Goal: Complete application form: Complete application form

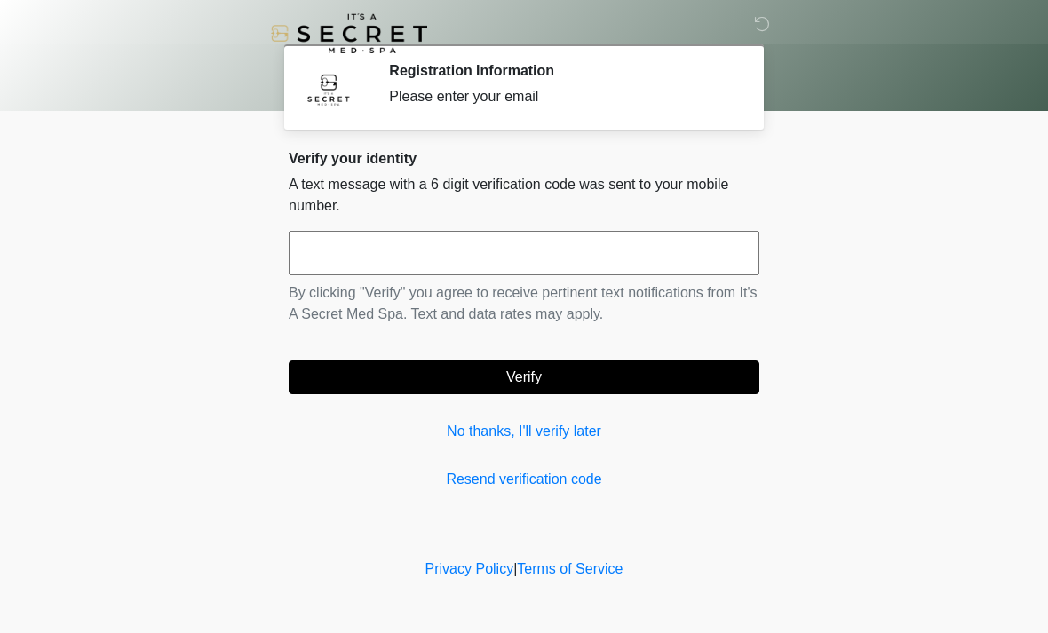
click at [433, 254] on input "text" at bounding box center [524, 253] width 471 height 44
type input "******"
click at [480, 388] on button "Verify" at bounding box center [524, 378] width 471 height 34
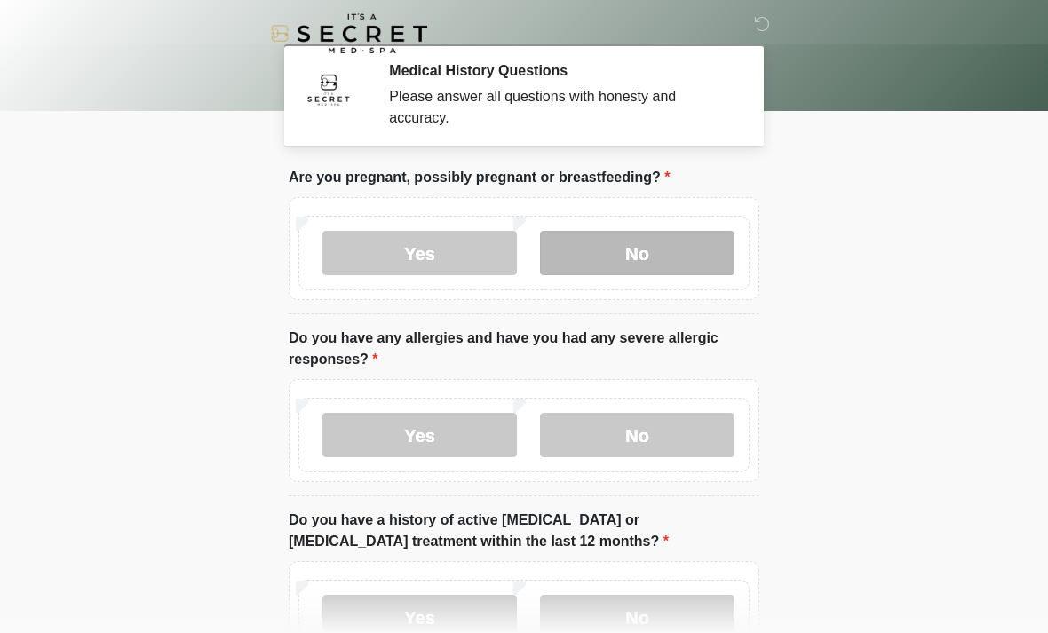
click at [627, 261] on label "No" at bounding box center [637, 253] width 195 height 44
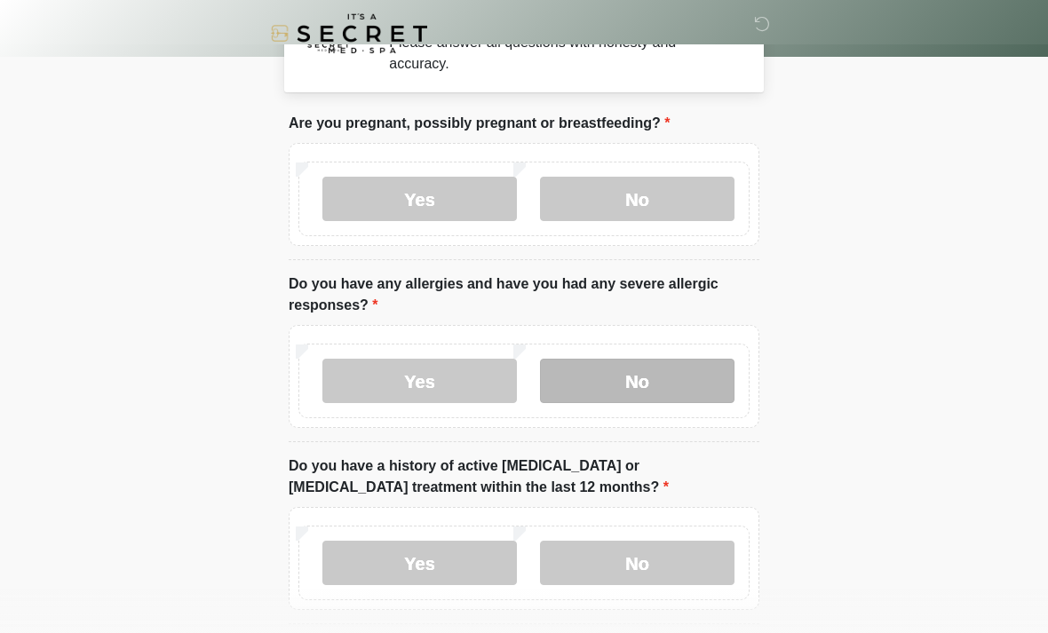
click at [663, 387] on label "No" at bounding box center [637, 381] width 195 height 44
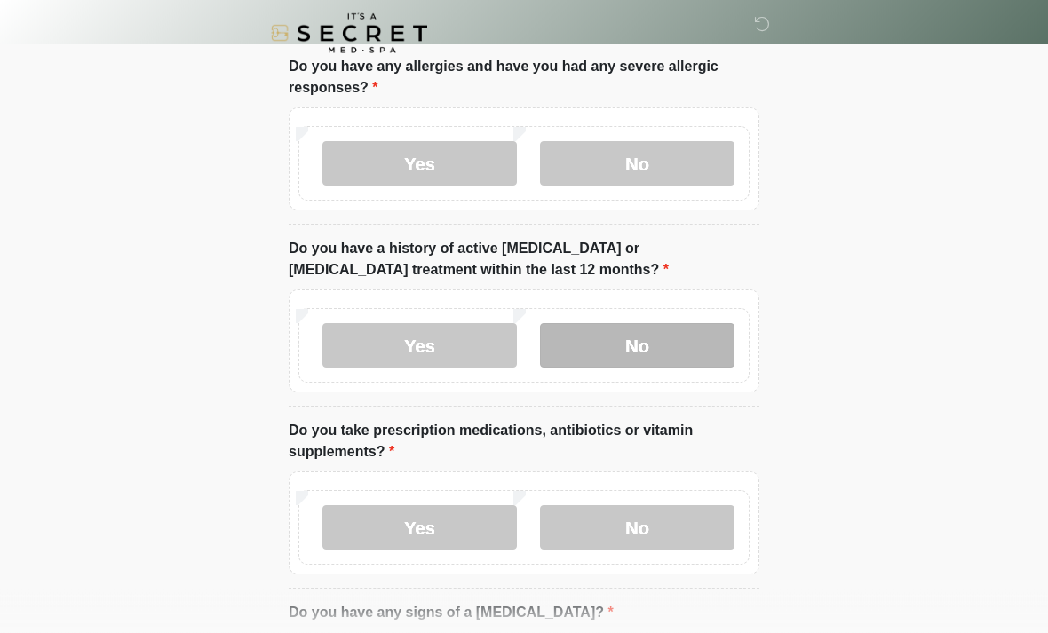
click at [678, 358] on label "No" at bounding box center [637, 346] width 195 height 44
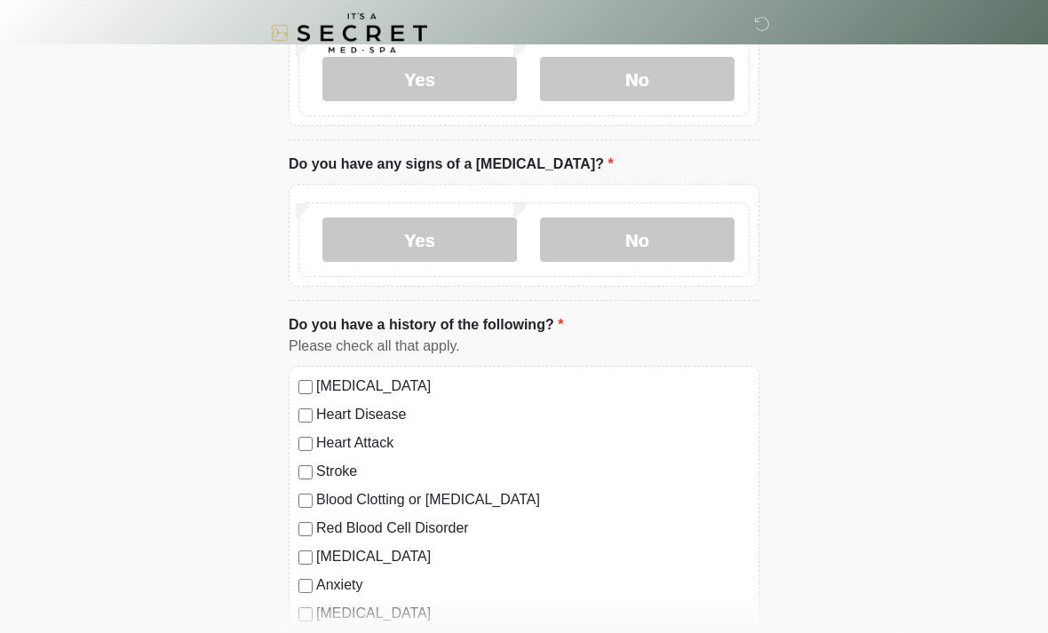
scroll to position [700, 0]
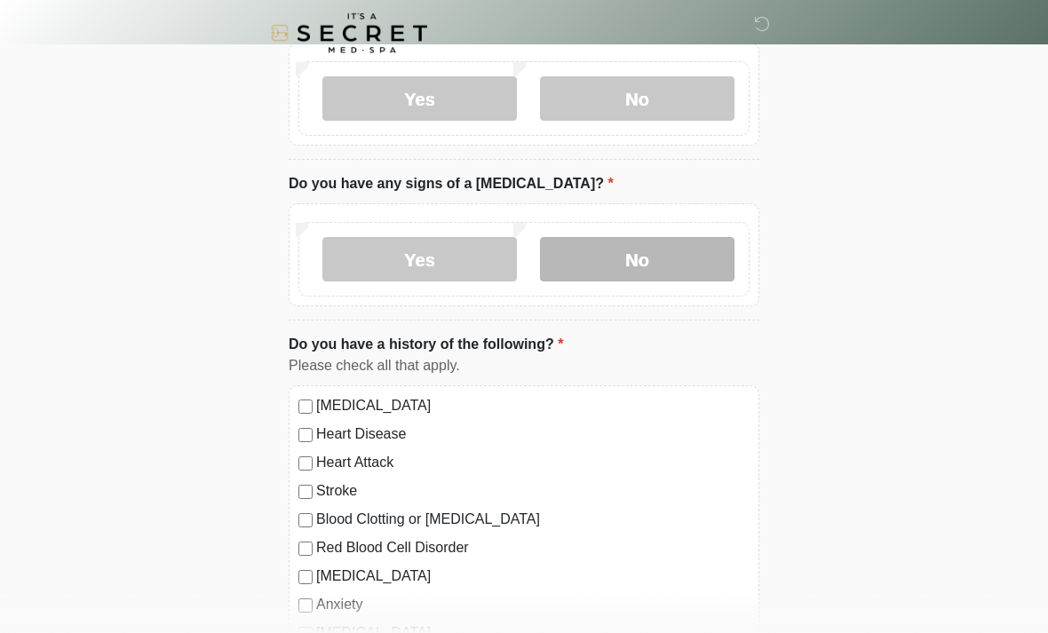
click at [671, 276] on label "No" at bounding box center [637, 260] width 195 height 44
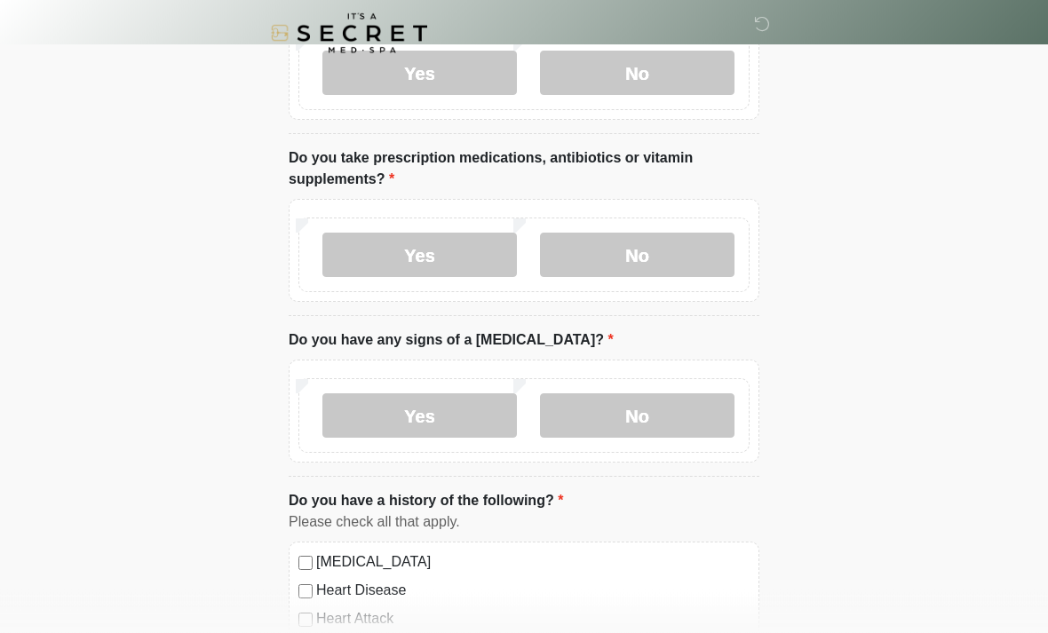
scroll to position [544, 0]
click at [671, 277] on div "Yes No" at bounding box center [523, 255] width 451 height 75
click at [678, 268] on label "No" at bounding box center [637, 256] width 195 height 44
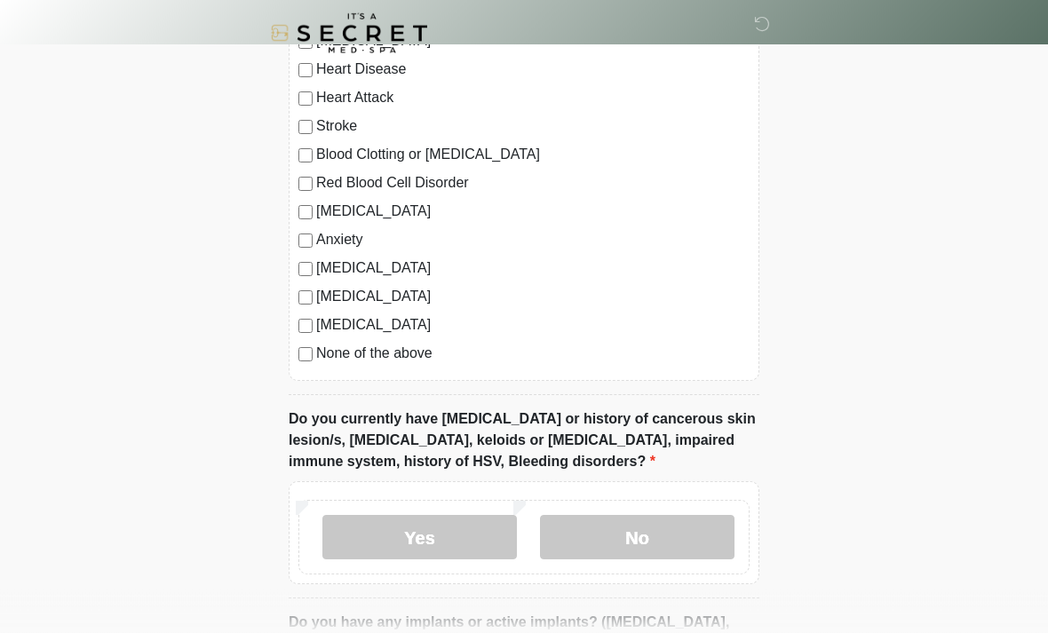
scroll to position [1067, 0]
click at [631, 545] on label "No" at bounding box center [637, 536] width 195 height 44
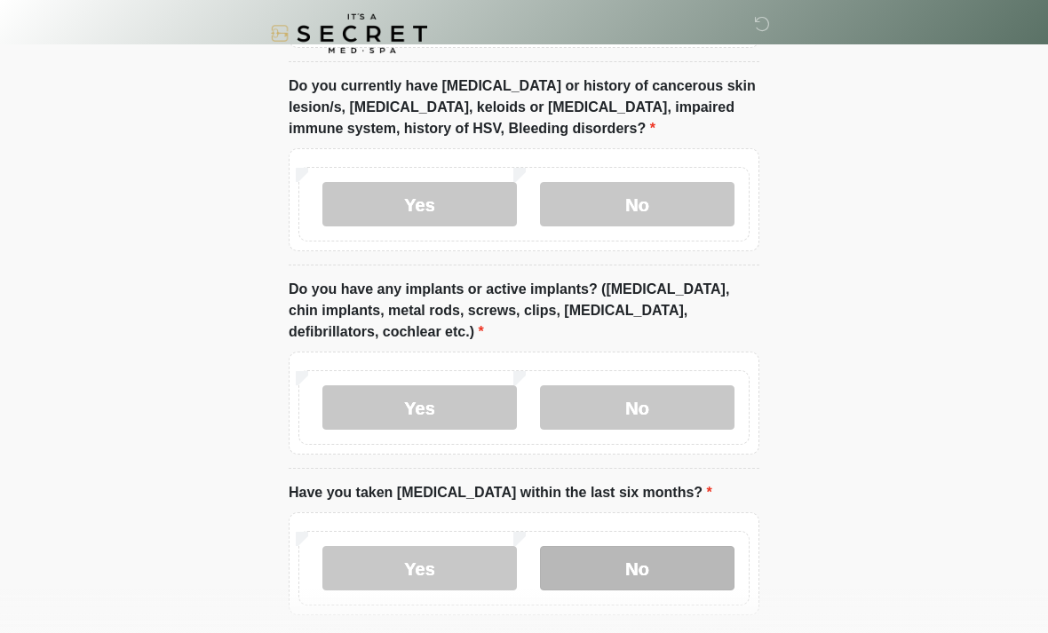
scroll to position [1408, 0]
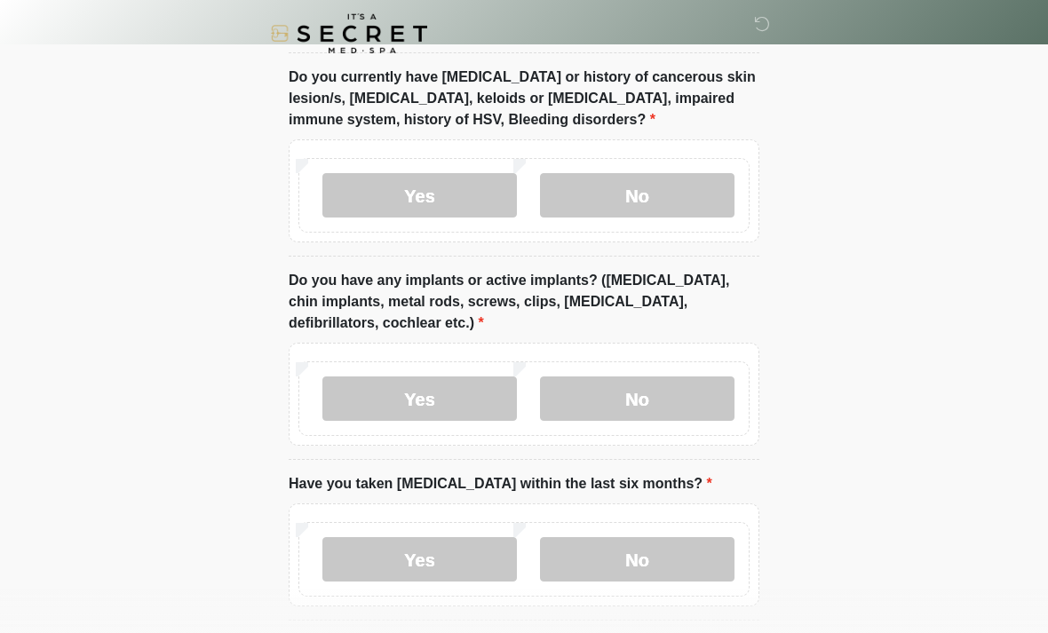
click at [651, 355] on div "Yes No" at bounding box center [524, 394] width 471 height 103
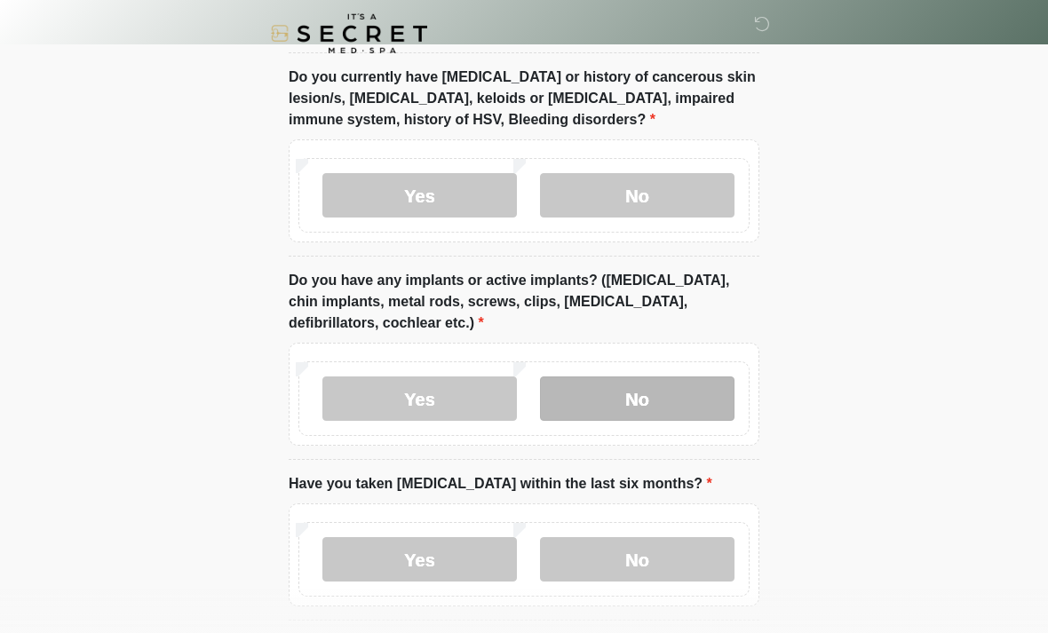
click at [659, 400] on label "No" at bounding box center [637, 399] width 195 height 44
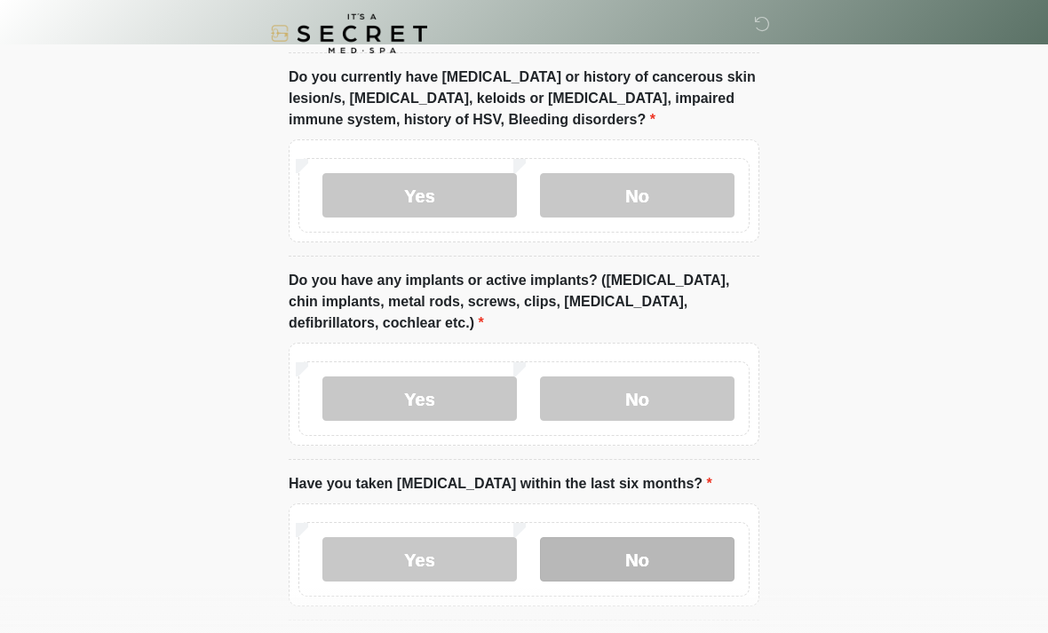
click at [682, 570] on label "No" at bounding box center [637, 559] width 195 height 44
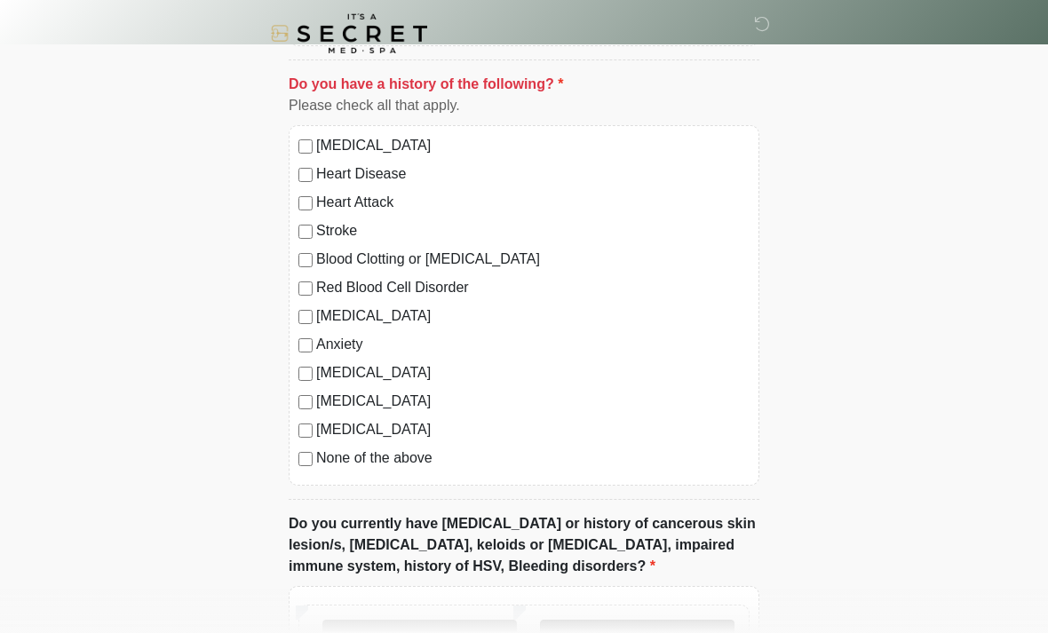
click at [722, 632] on label "No" at bounding box center [637, 642] width 195 height 44
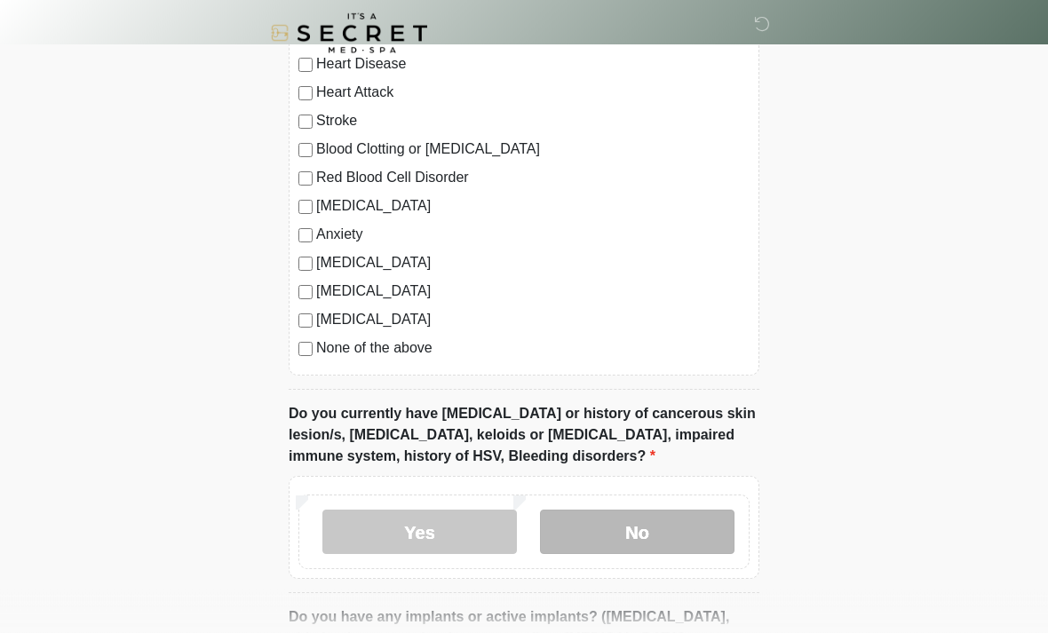
scroll to position [1082, 0]
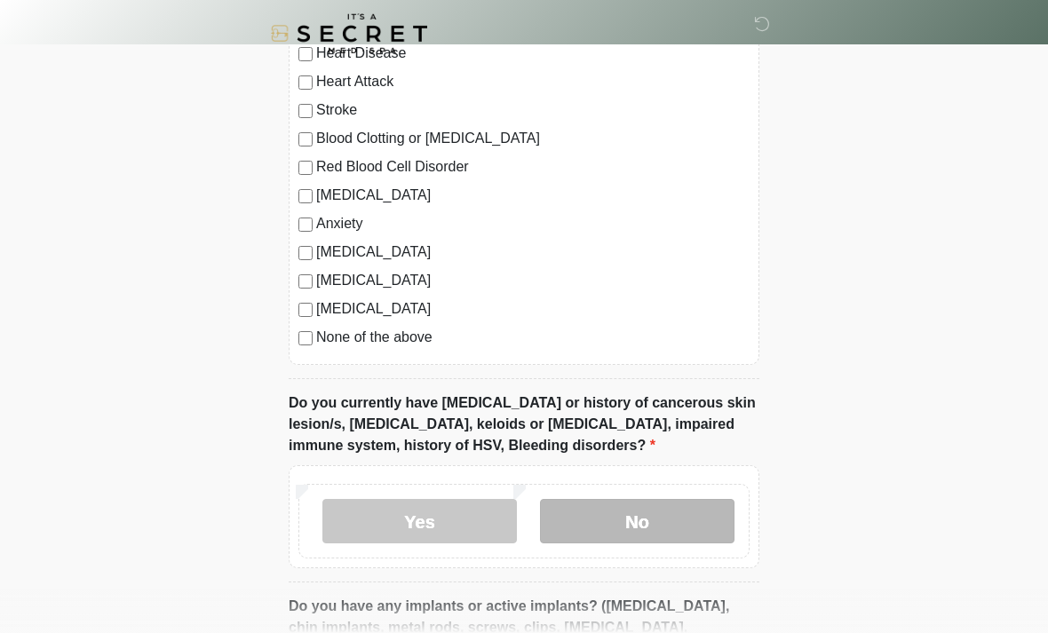
click at [643, 520] on label "No" at bounding box center [637, 521] width 195 height 44
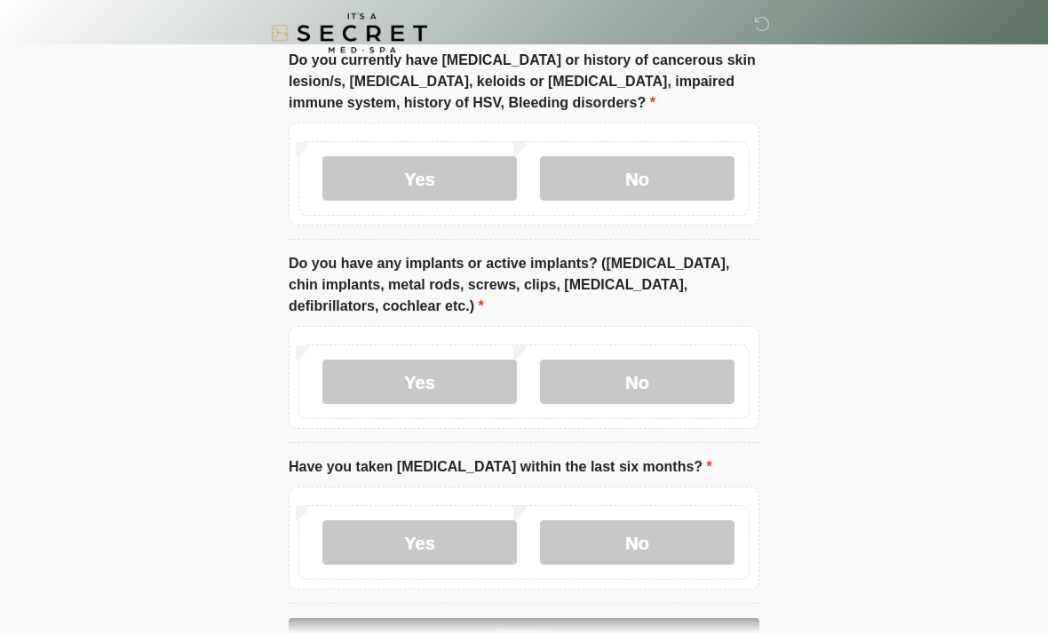
scroll to position [1479, 0]
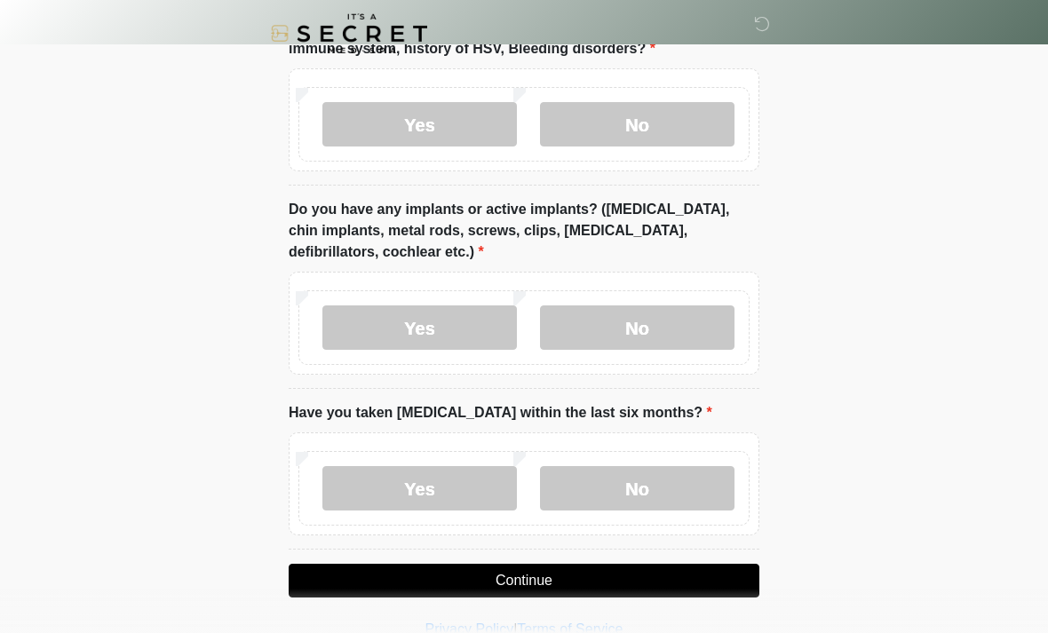
click at [640, 584] on button "Continue" at bounding box center [524, 581] width 471 height 34
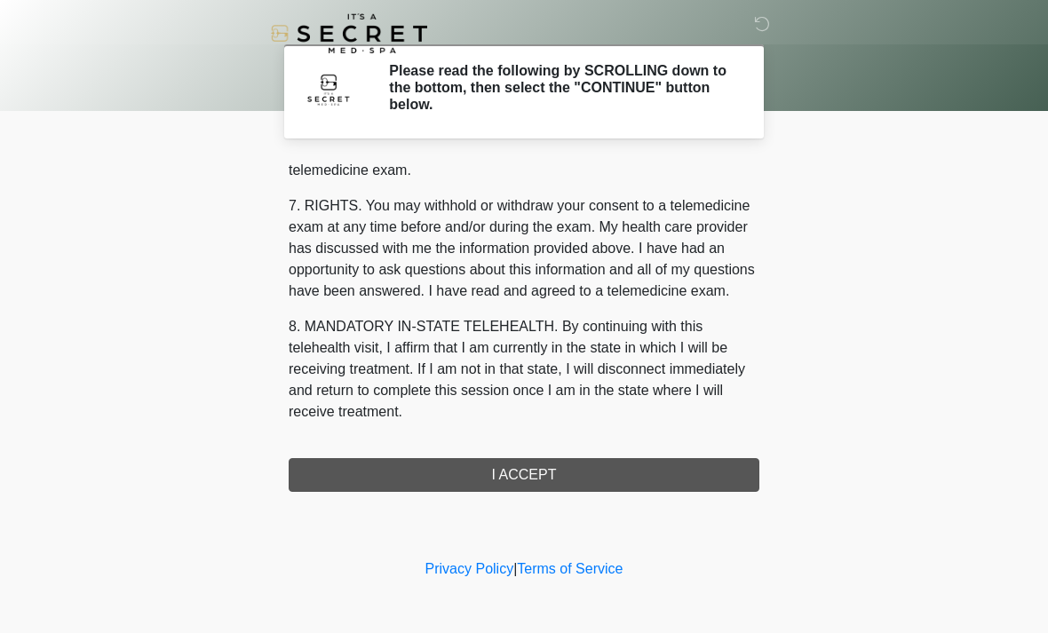
scroll to position [752, 0]
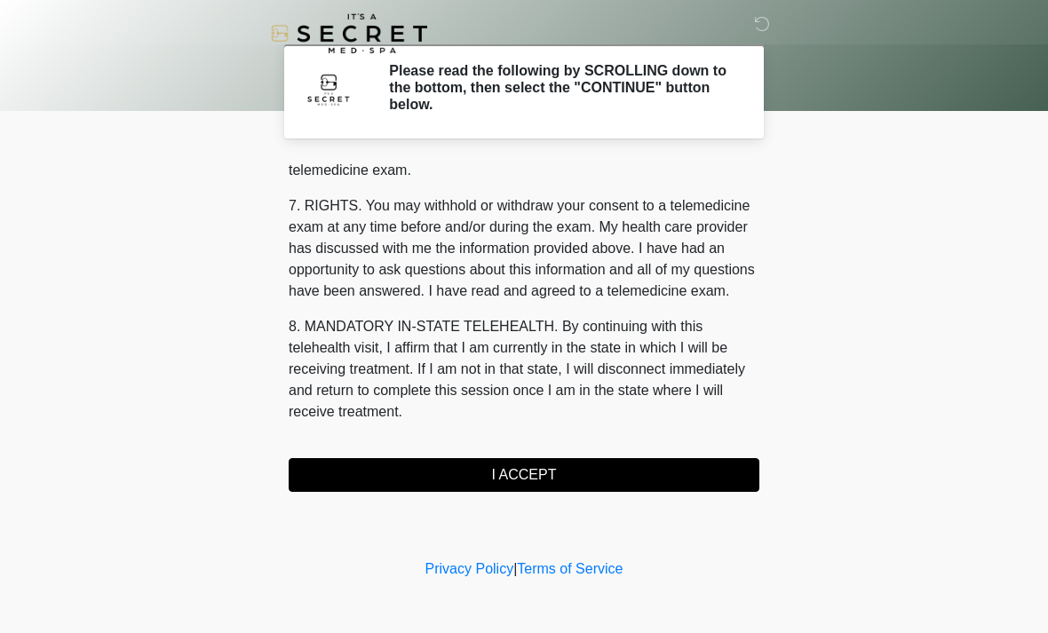
click at [622, 479] on button "I ACCEPT" at bounding box center [524, 475] width 471 height 34
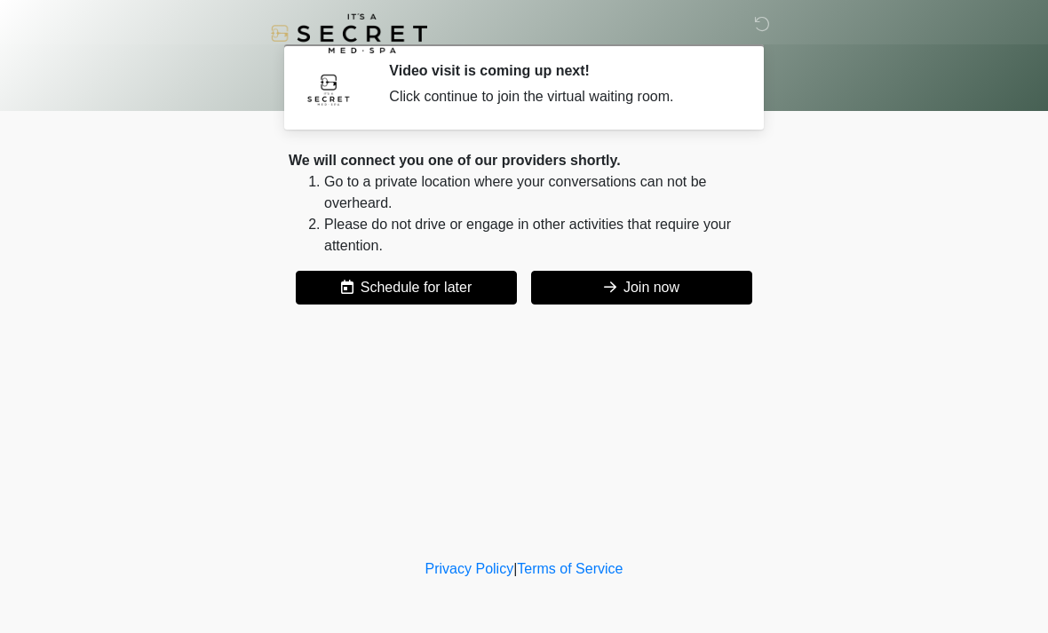
click at [596, 288] on button "Join now" at bounding box center [641, 288] width 221 height 34
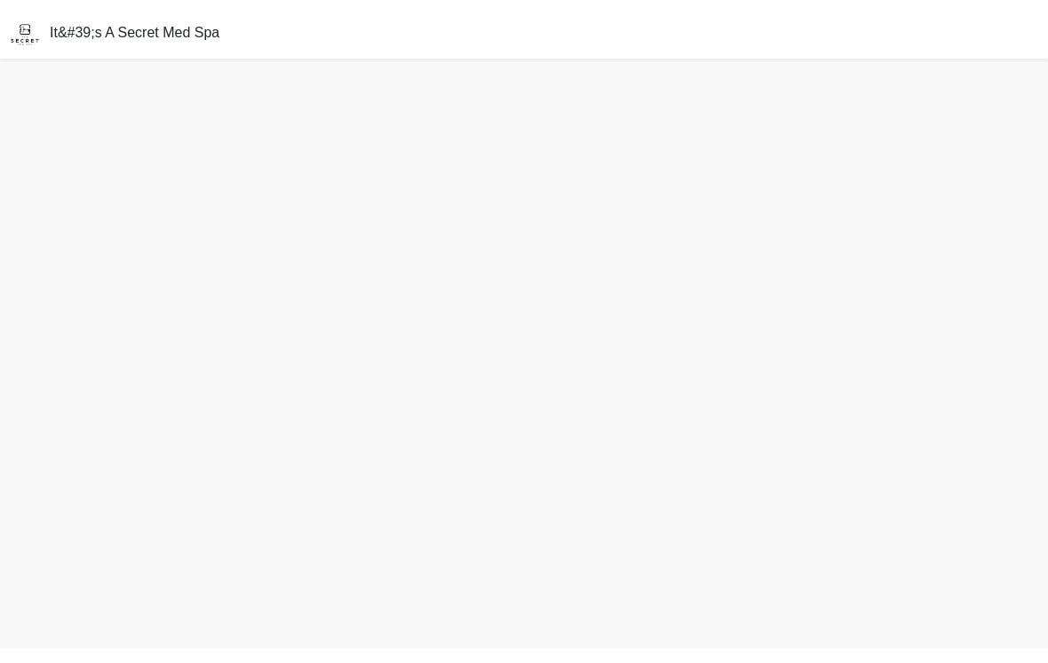
scroll to position [33, 0]
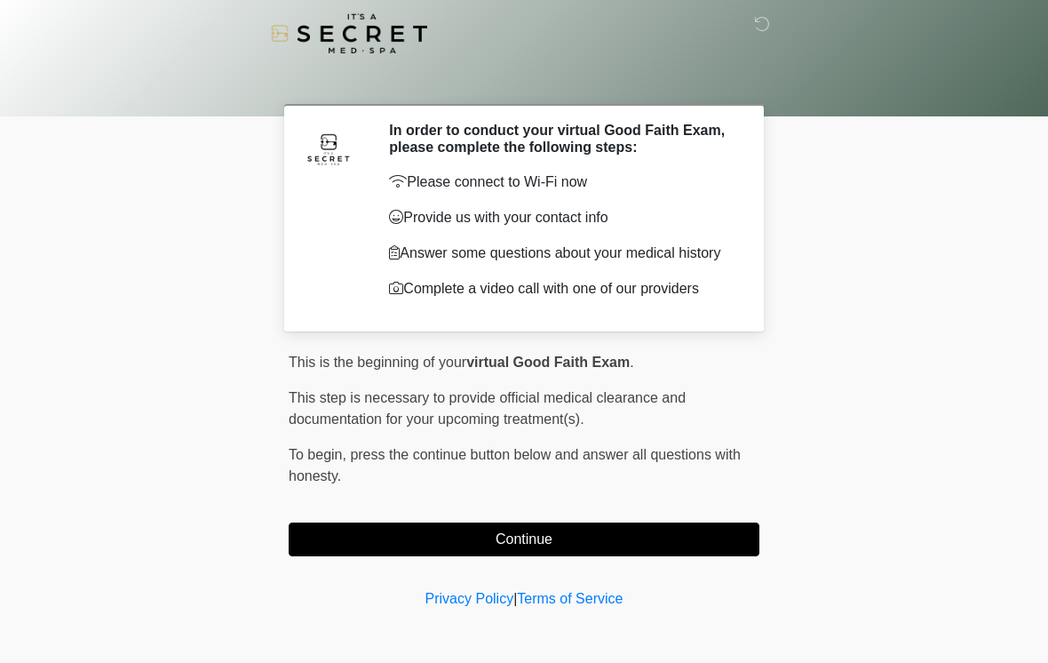
scroll to position [61, 0]
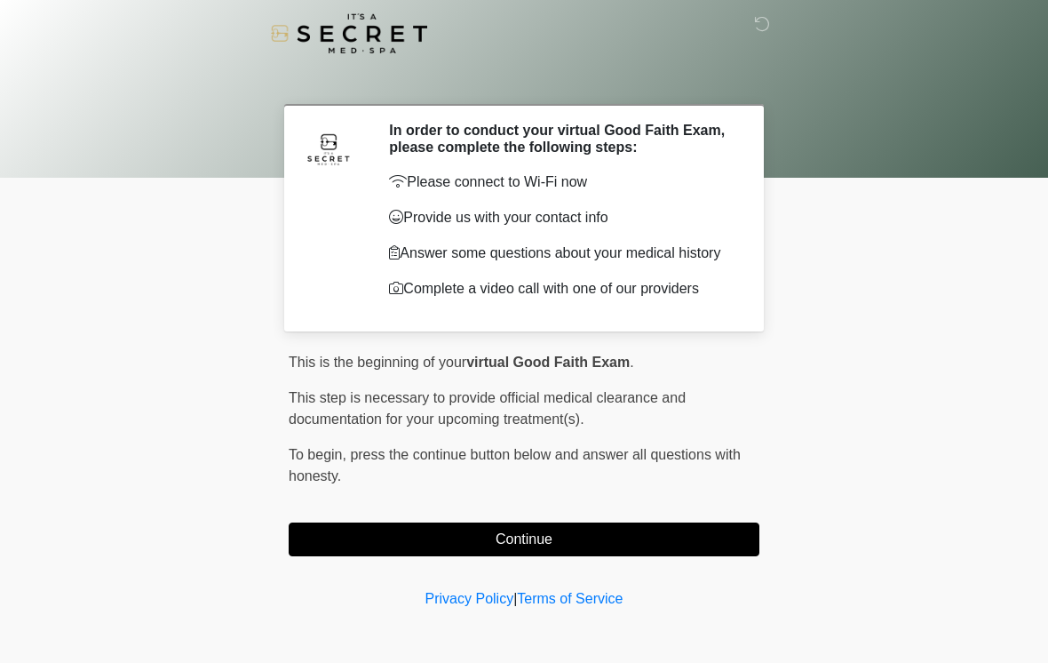
click at [385, 552] on button "Continue" at bounding box center [524, 539] width 471 height 34
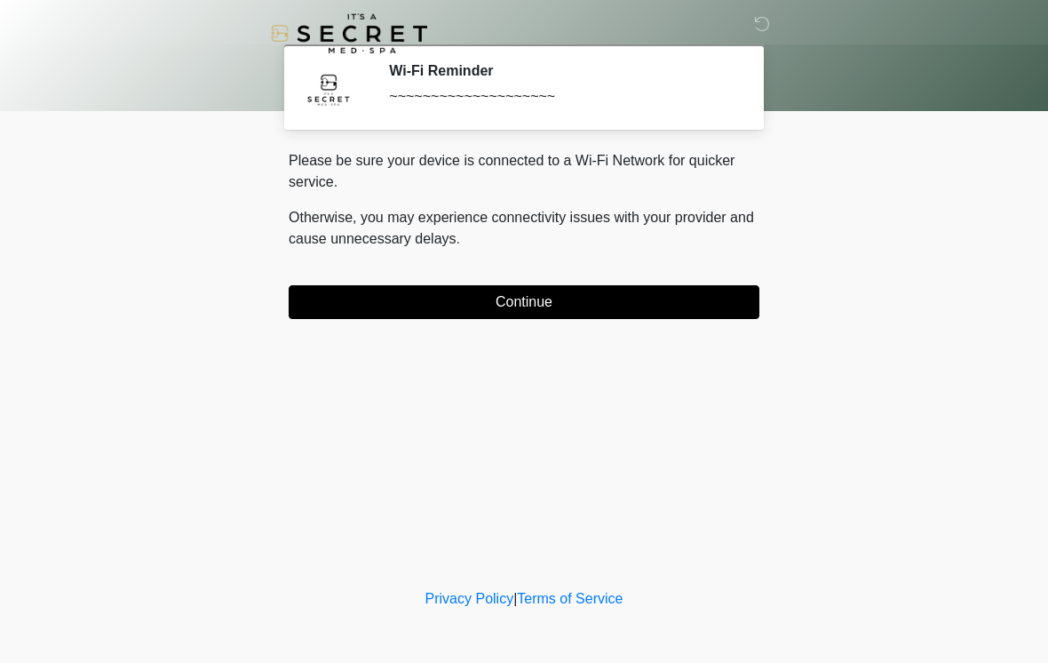
click at [387, 297] on button "Continue" at bounding box center [524, 302] width 471 height 34
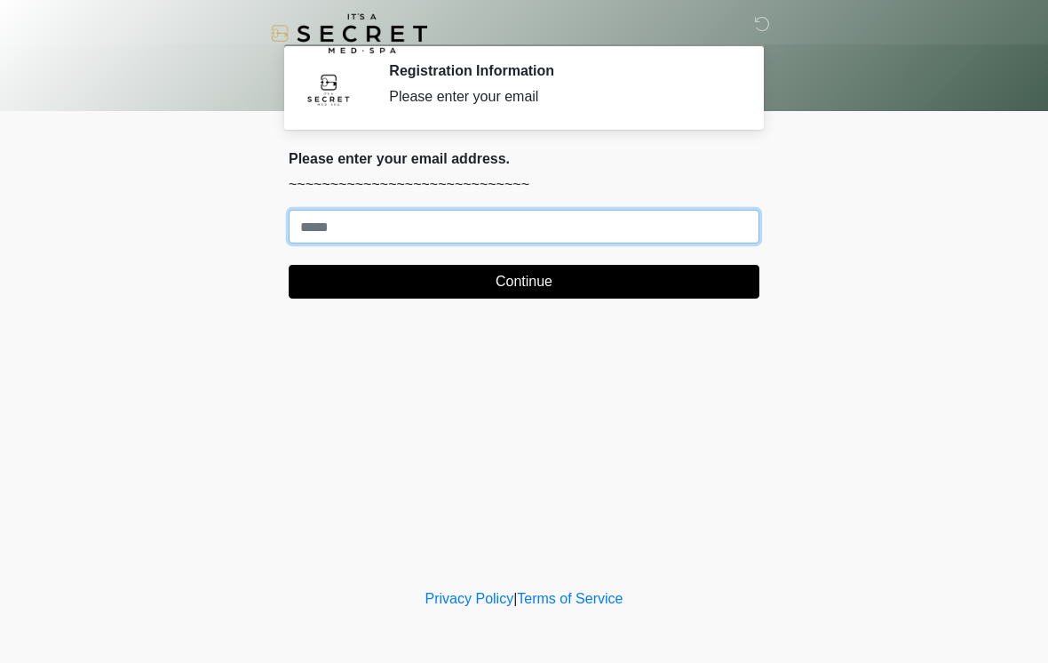
click at [342, 226] on input "Where should we email your treatment plan?" at bounding box center [524, 227] width 471 height 34
type input "**********"
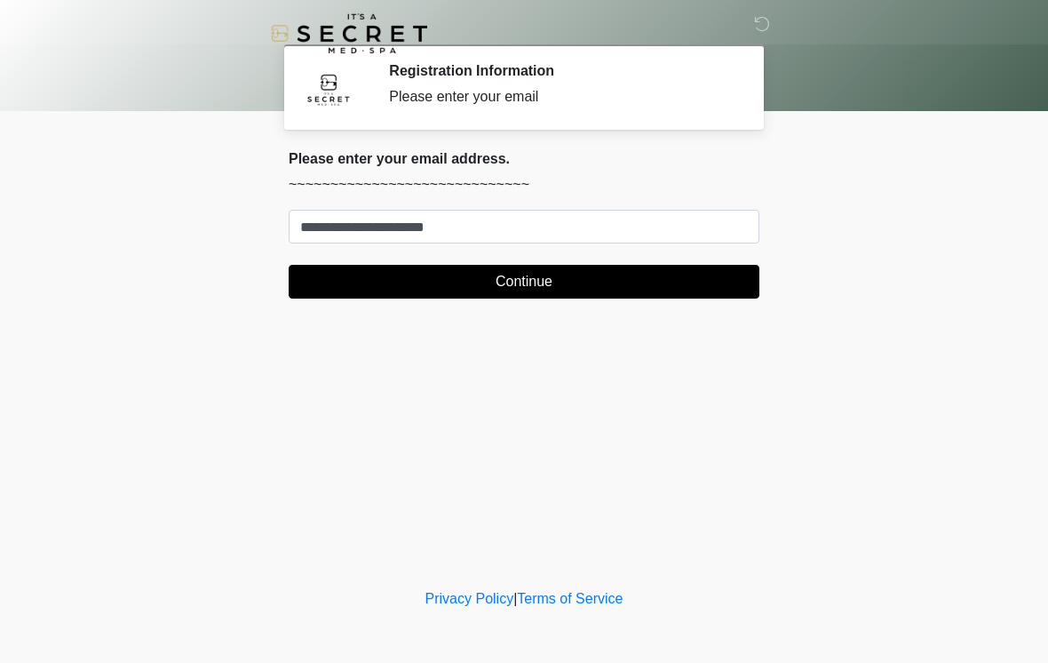
click at [613, 291] on button "Continue" at bounding box center [524, 282] width 471 height 34
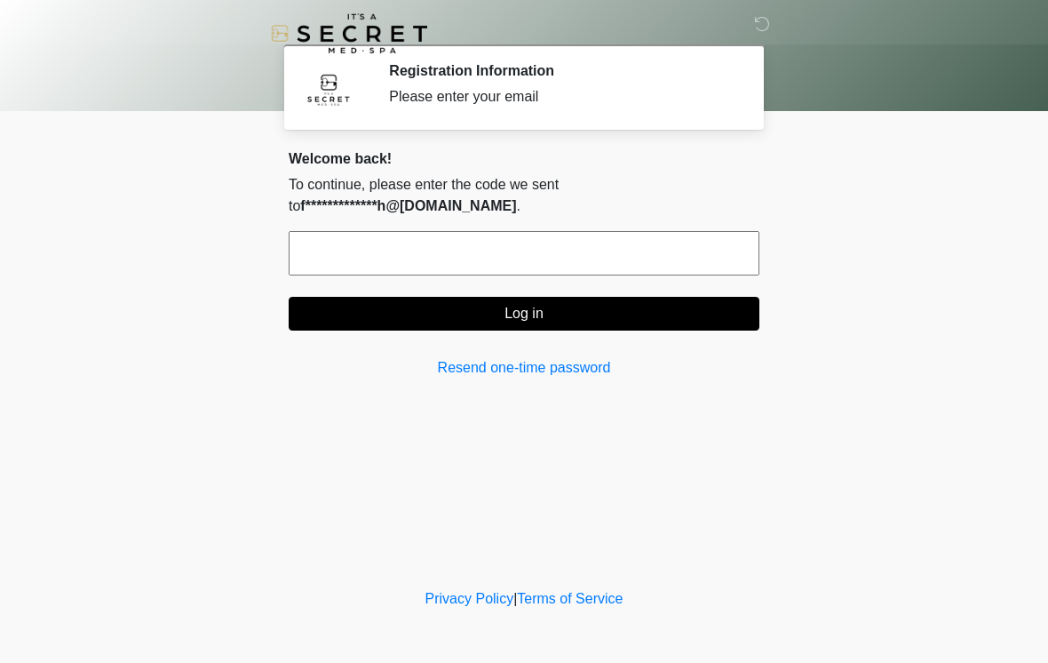
click at [596, 231] on input "text" at bounding box center [524, 253] width 471 height 44
click at [665, 309] on div "**********" at bounding box center [524, 264] width 471 height 228
click at [485, 231] on input "*****" at bounding box center [524, 253] width 471 height 44
type input "******"
click at [574, 298] on button "Log in" at bounding box center [524, 314] width 471 height 34
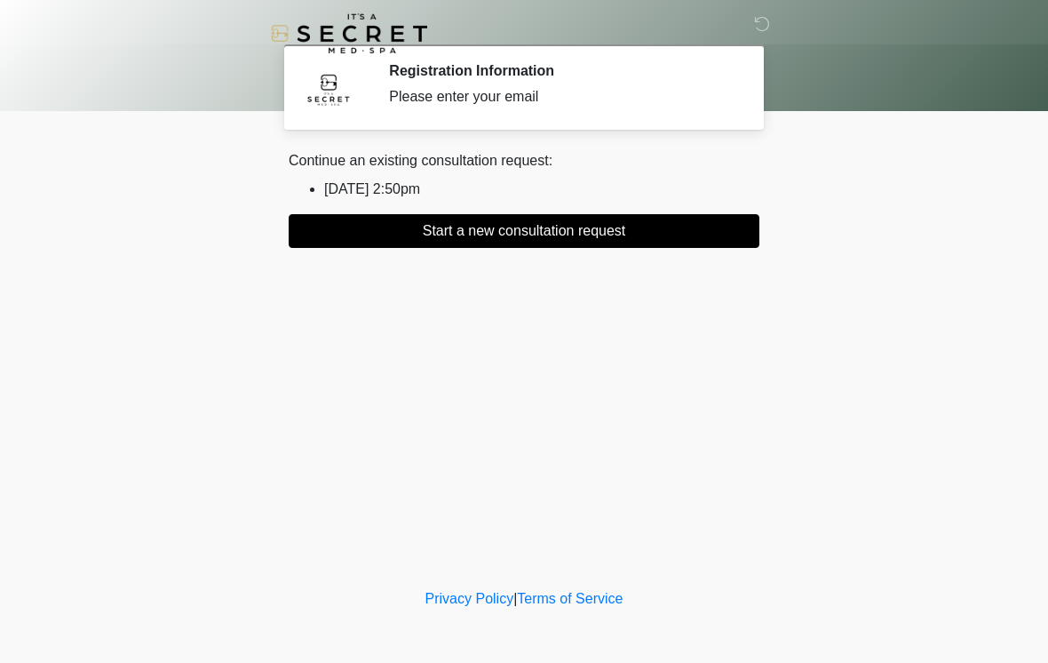
click at [546, 238] on button "Start a new consultation request" at bounding box center [524, 231] width 471 height 34
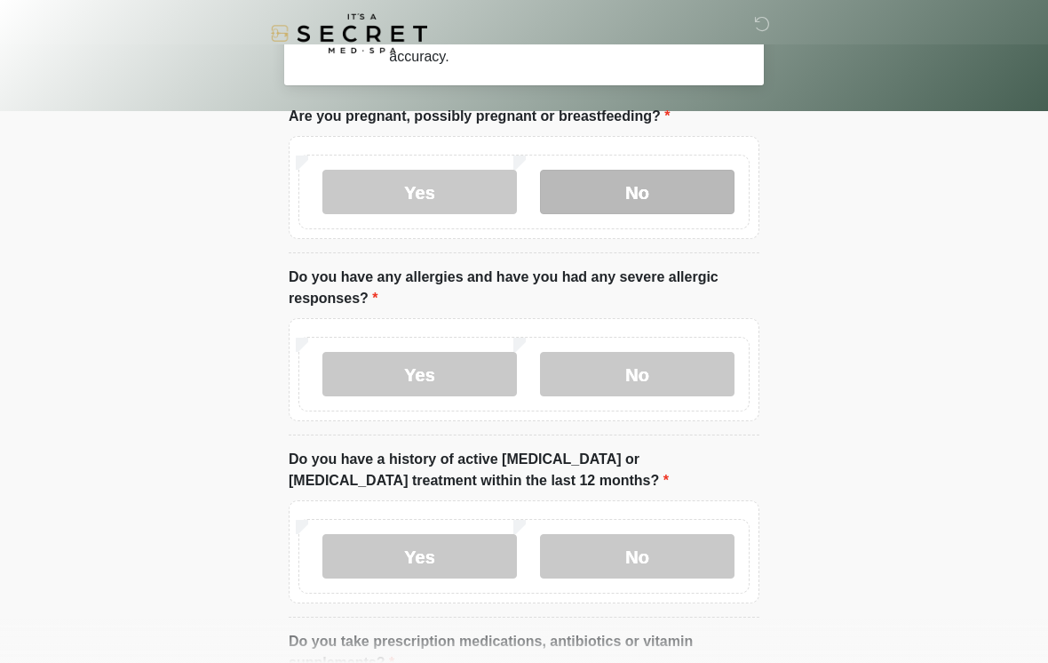
click at [716, 214] on label "No" at bounding box center [637, 192] width 195 height 44
click at [695, 421] on div "Yes No" at bounding box center [524, 369] width 471 height 103
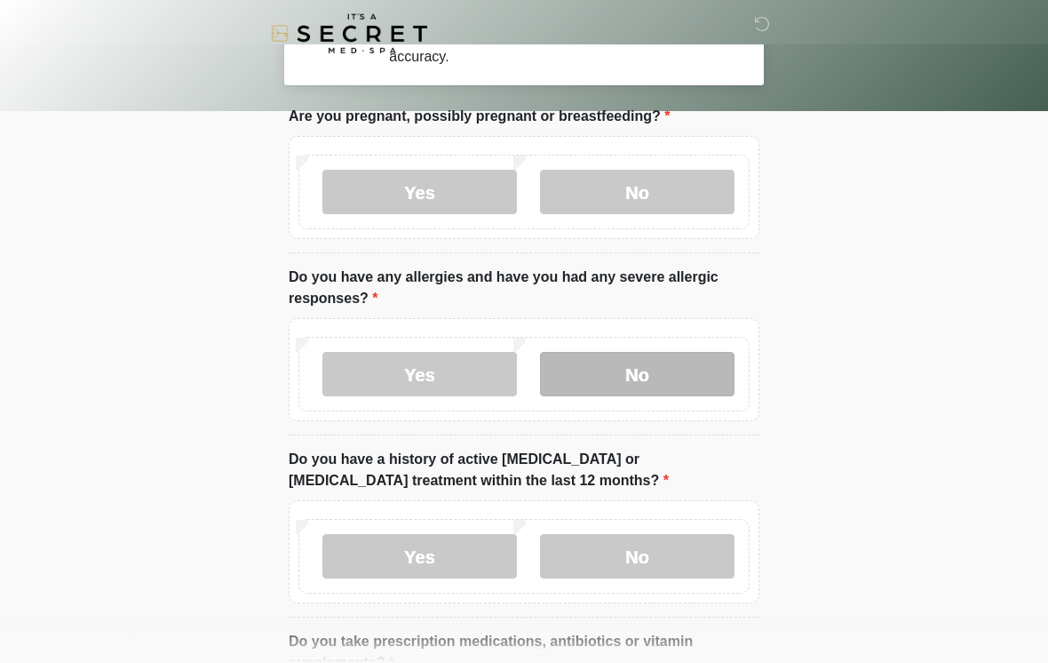
click at [687, 396] on label "No" at bounding box center [637, 374] width 195 height 44
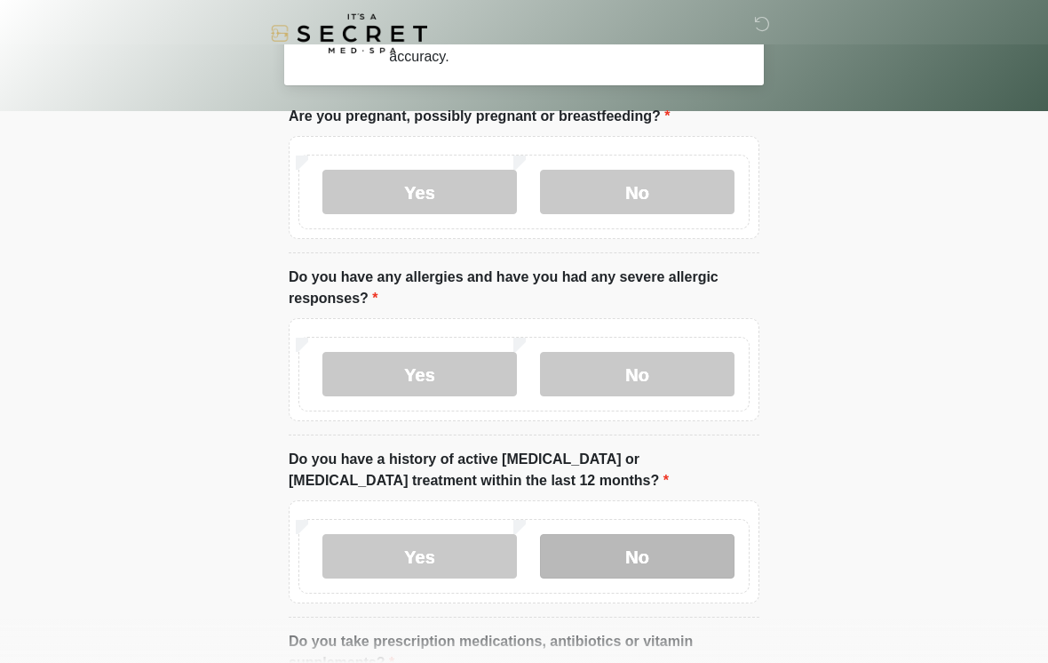
click at [668, 578] on label "No" at bounding box center [637, 556] width 195 height 44
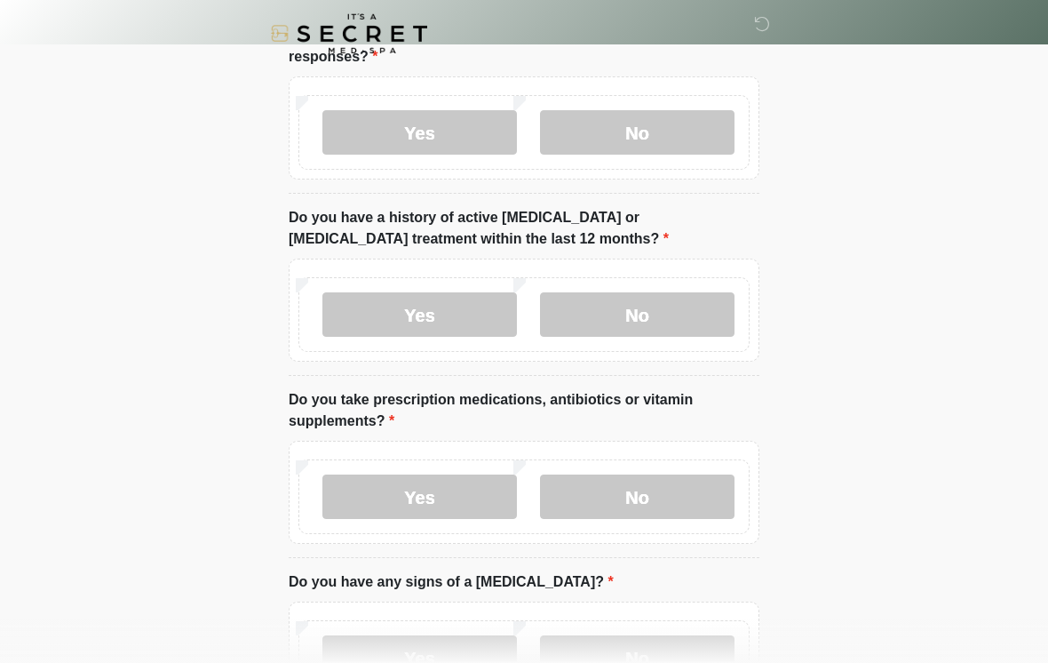
scroll to position [339, 0]
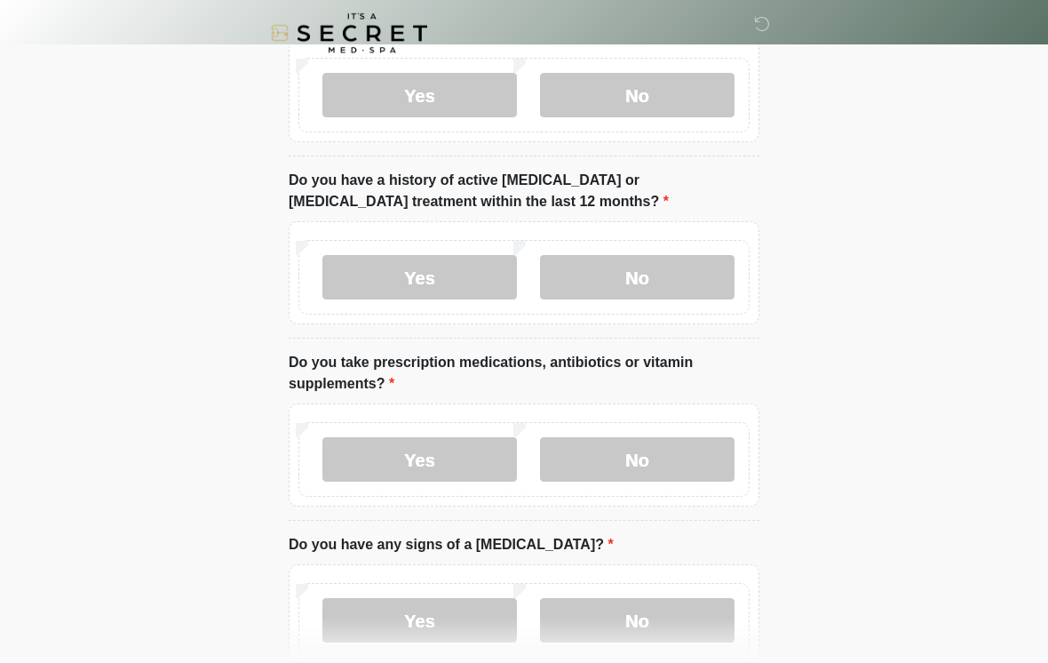
click at [639, 425] on div "Yes No" at bounding box center [523, 460] width 451 height 75
click at [646, 440] on label "No" at bounding box center [637, 460] width 195 height 44
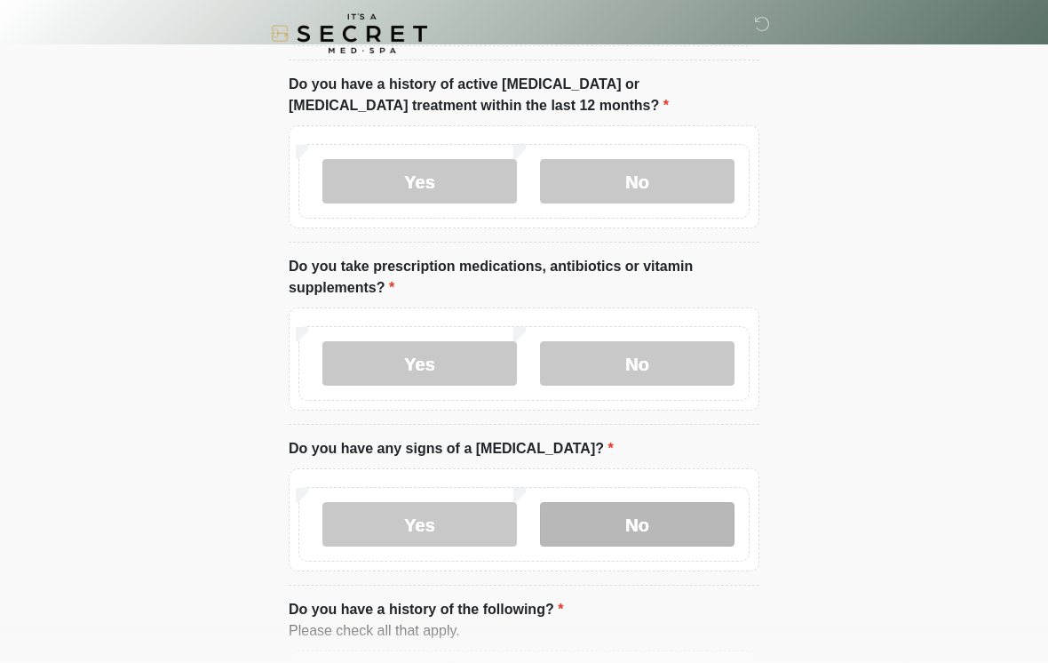
click at [669, 531] on label "No" at bounding box center [637, 524] width 195 height 44
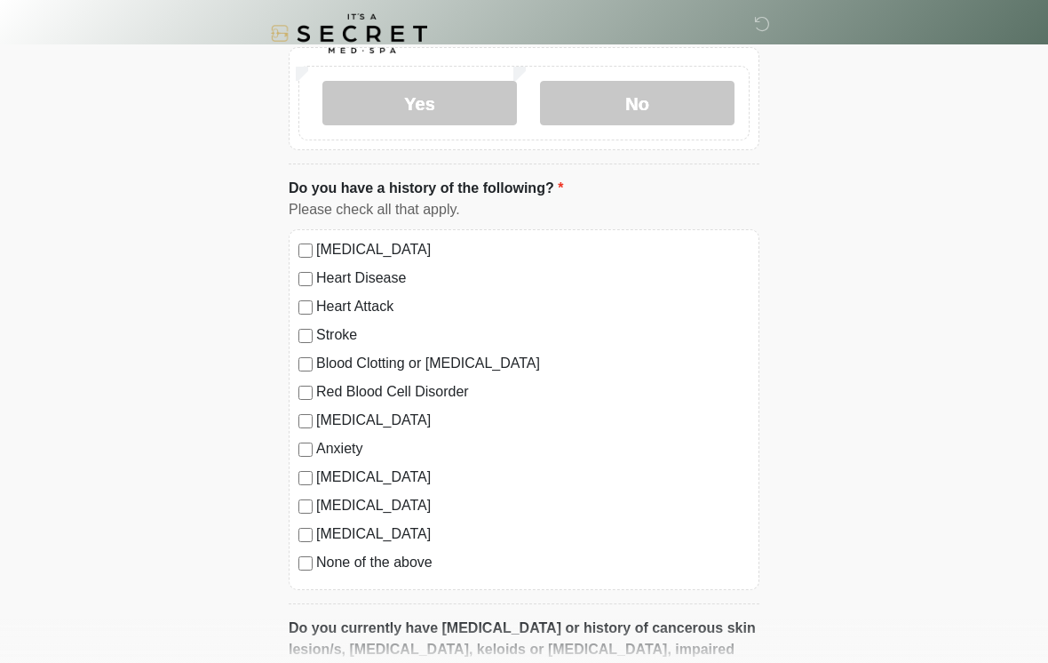
scroll to position [890, 0]
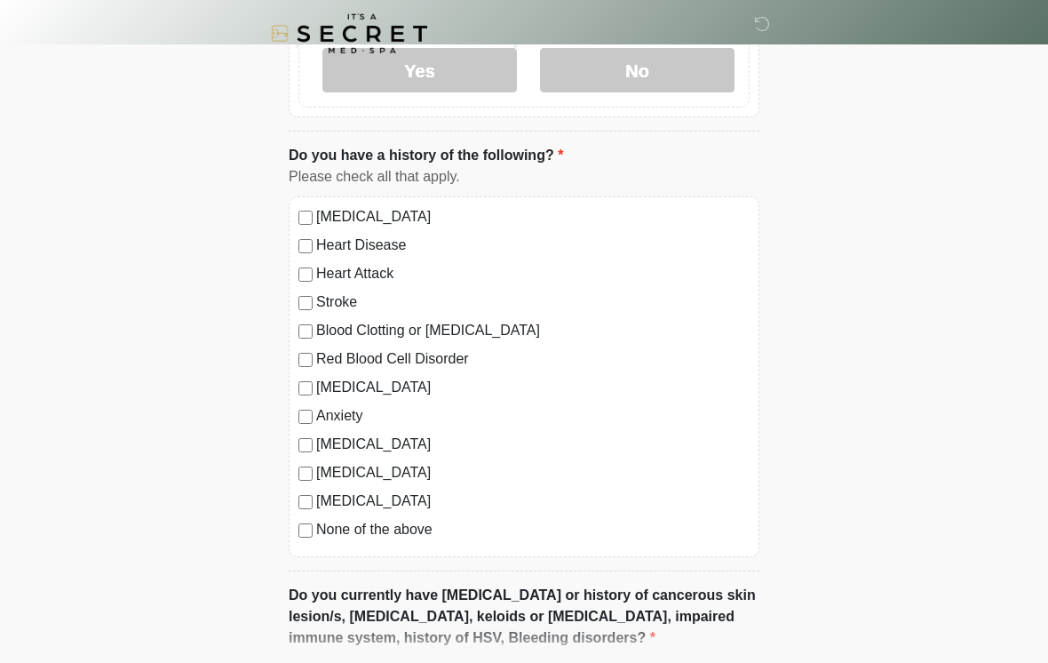
click at [318, 529] on label "None of the above" at bounding box center [532, 529] width 433 height 21
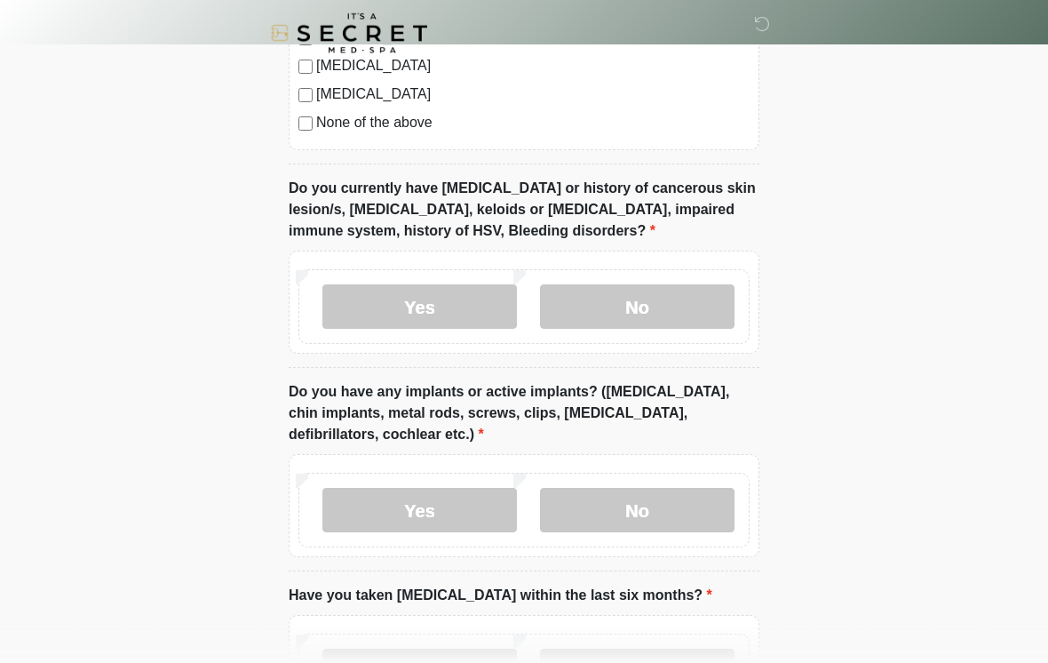
scroll to position [1303, 0]
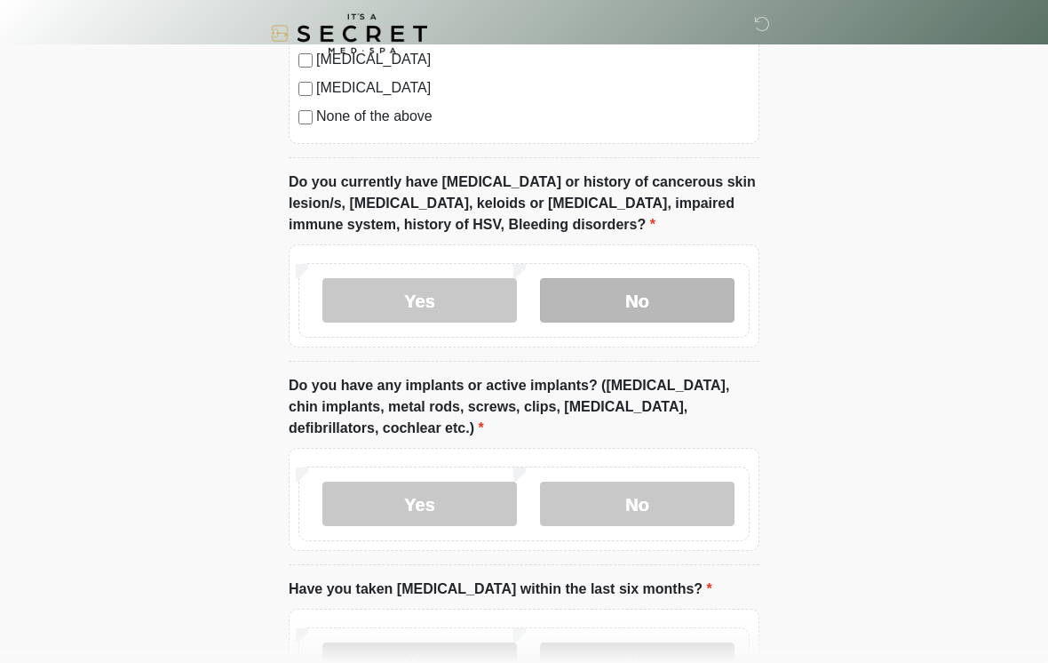
click at [677, 299] on label "No" at bounding box center [637, 300] width 195 height 44
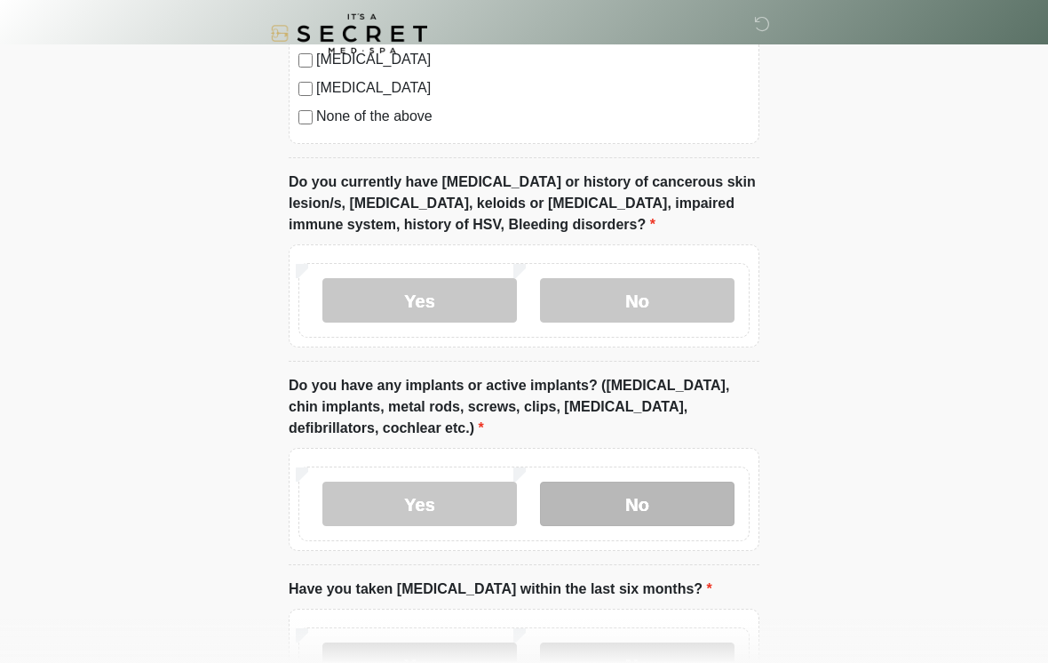
click at [666, 510] on label "No" at bounding box center [637, 503] width 195 height 44
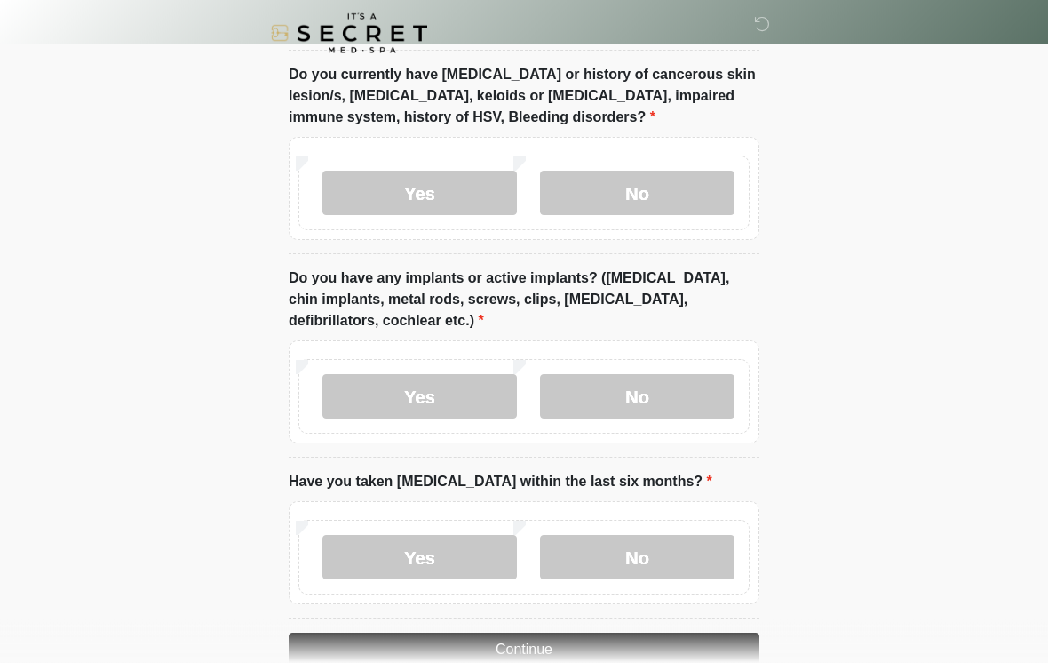
scroll to position [1479, 0]
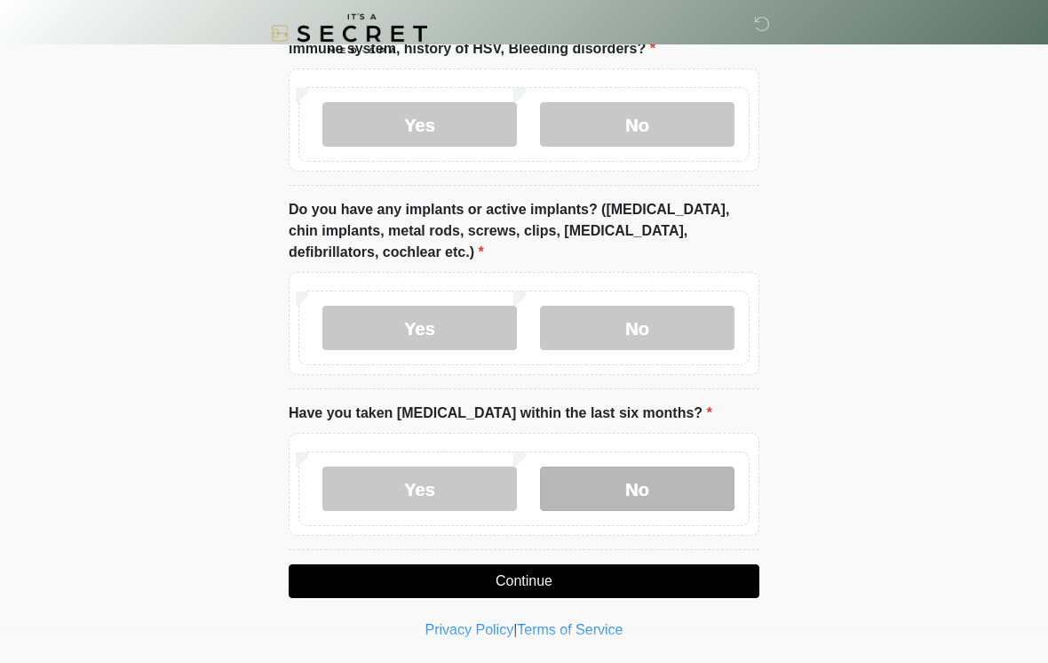
click at [679, 481] on label "No" at bounding box center [637, 488] width 195 height 44
click at [623, 593] on button "Continue" at bounding box center [524, 581] width 471 height 34
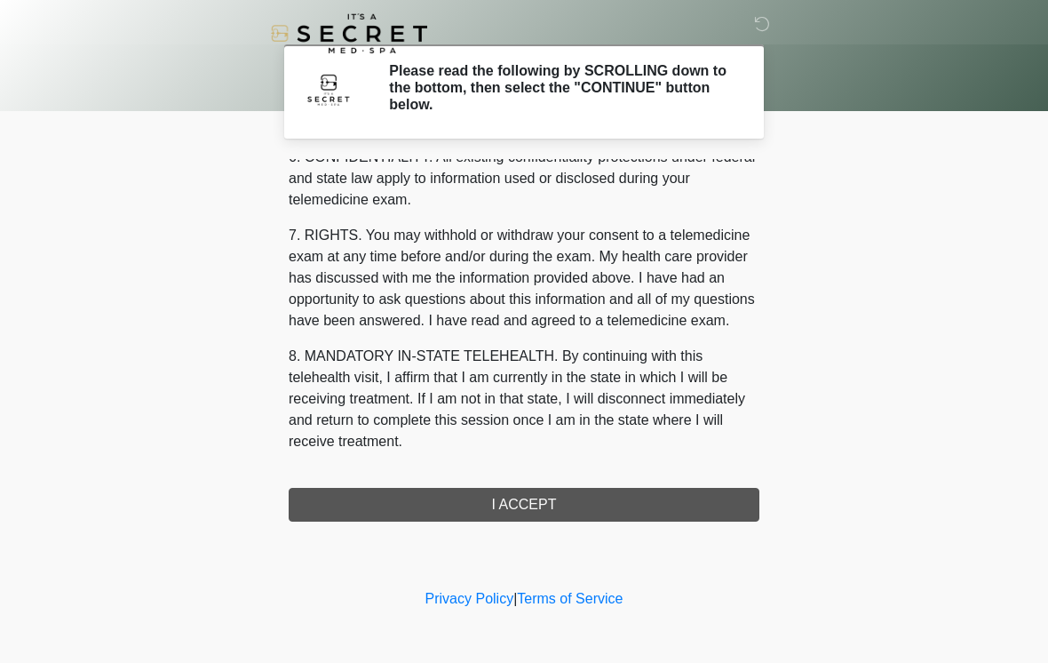
scroll to position [723, 0]
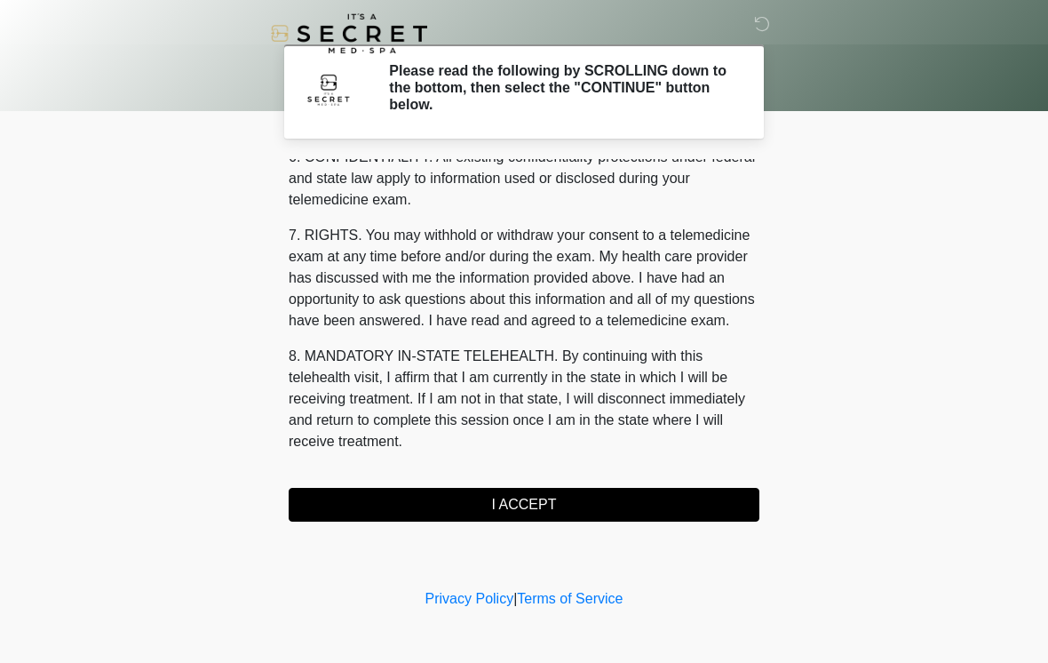
click at [585, 503] on button "I ACCEPT" at bounding box center [524, 505] width 471 height 34
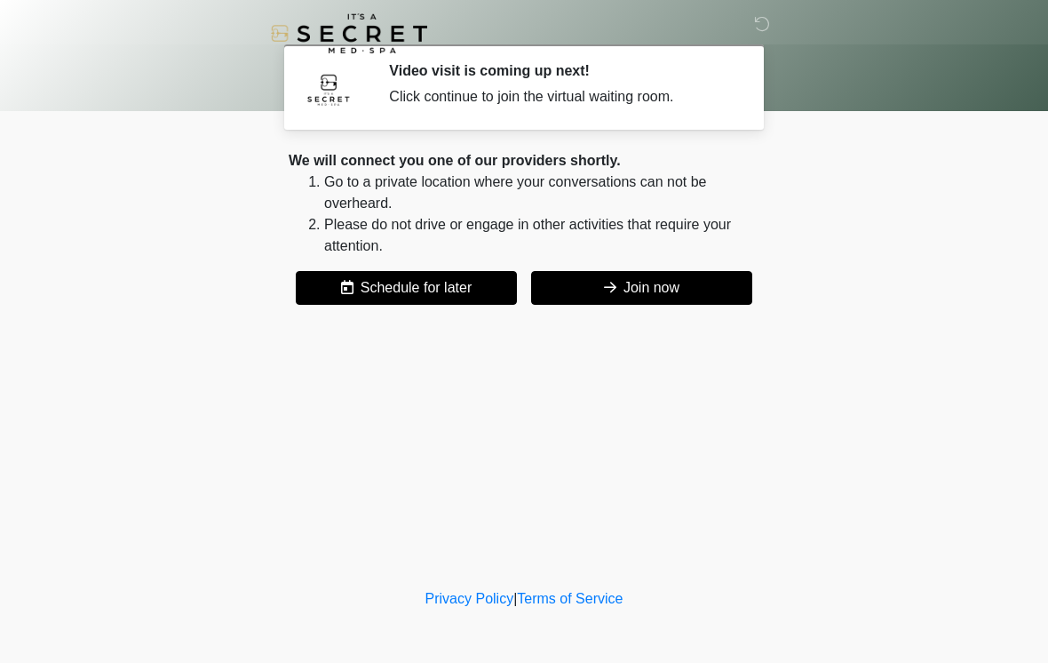
click at [611, 290] on icon at bounding box center [610, 287] width 12 height 14
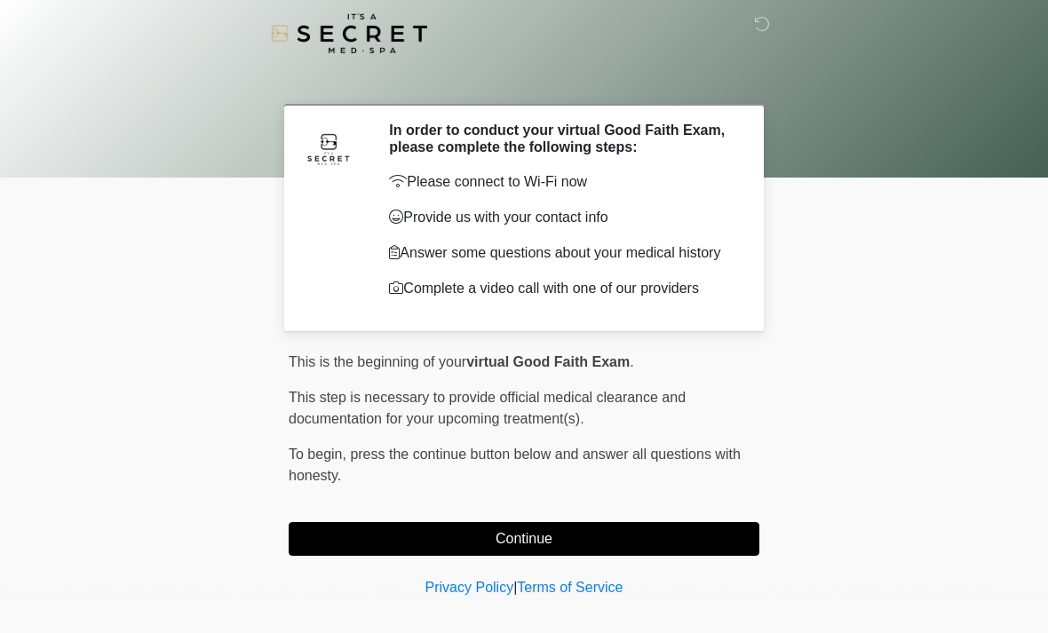
click at [340, 528] on button "Continue" at bounding box center [524, 539] width 471 height 34
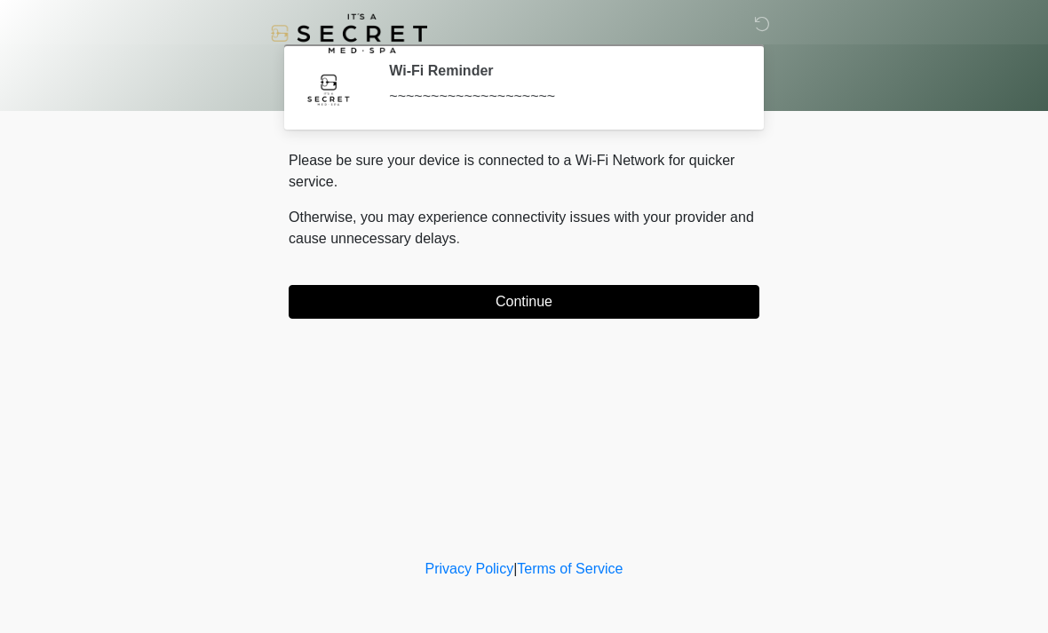
click at [322, 286] on button "Continue" at bounding box center [524, 302] width 471 height 34
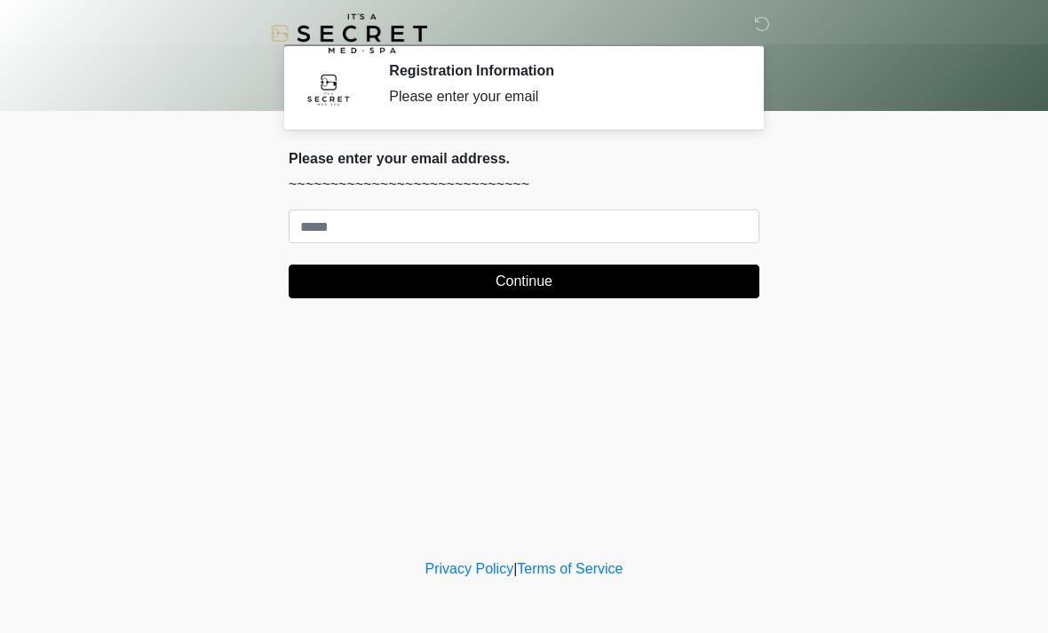
click at [715, 204] on div "Please enter your email address. ~~~~~~~~~~~~~~~~~~~~~~~~~~~~~ Continue" at bounding box center [524, 224] width 471 height 148
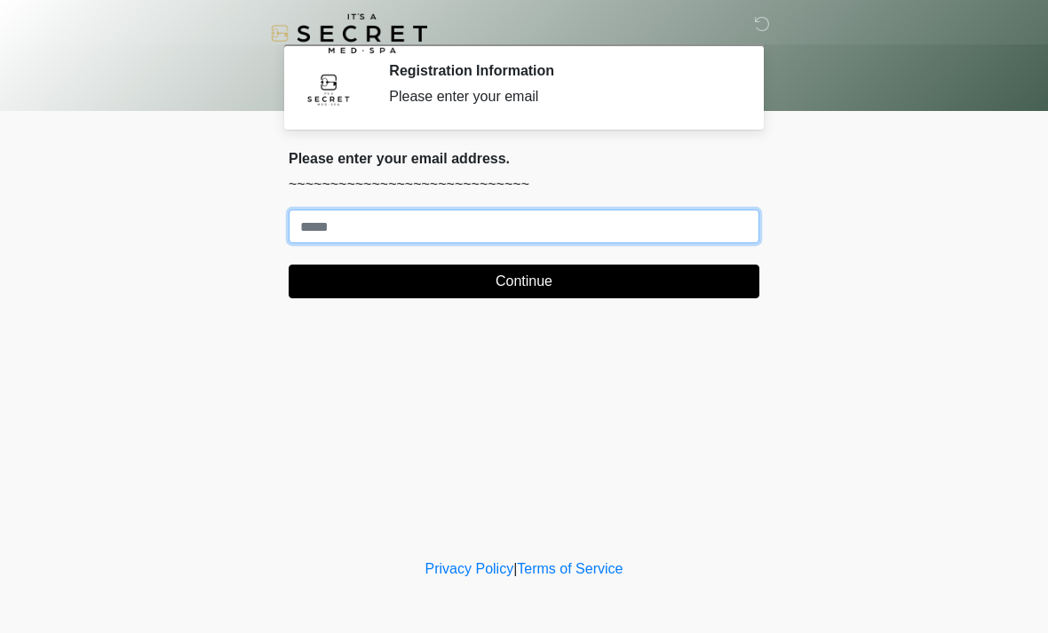
click at [725, 211] on input "Where should we email your treatment plan?" at bounding box center [524, 227] width 471 height 34
click at [339, 225] on input "Where should we email your treatment plan?" at bounding box center [524, 227] width 471 height 34
click at [340, 231] on input "Where should we email your treatment plan?" at bounding box center [524, 227] width 471 height 34
click at [321, 228] on input "Where should we email your treatment plan?" at bounding box center [524, 227] width 471 height 34
click at [346, 232] on input "Where should we email your treatment plan?" at bounding box center [524, 227] width 471 height 34
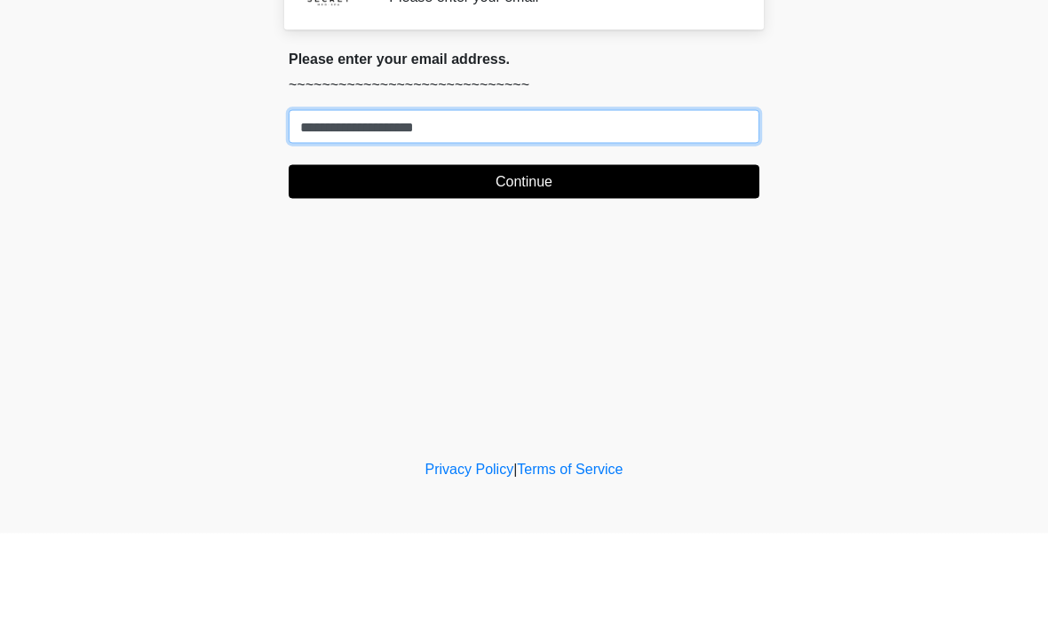
type input "**********"
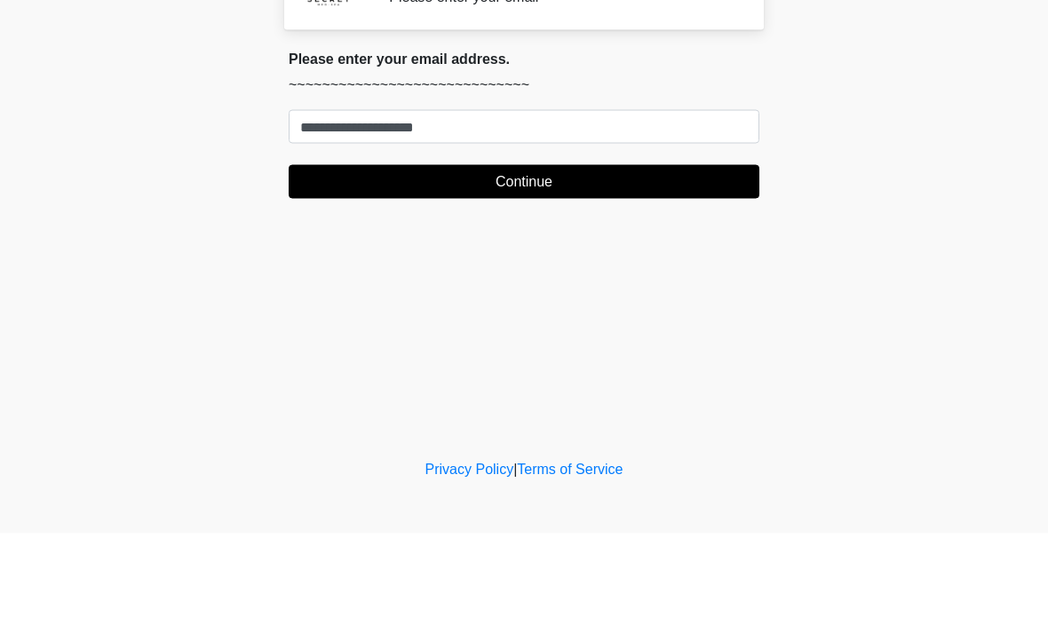
click at [549, 265] on button "Continue" at bounding box center [524, 282] width 471 height 34
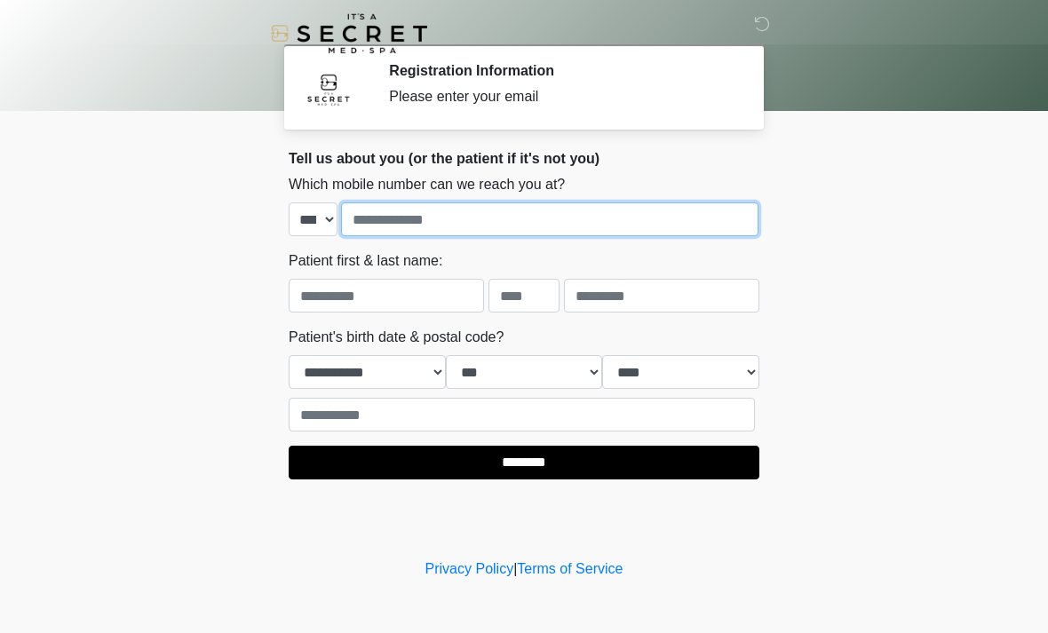
click at [399, 226] on input "tel" at bounding box center [549, 220] width 417 height 34
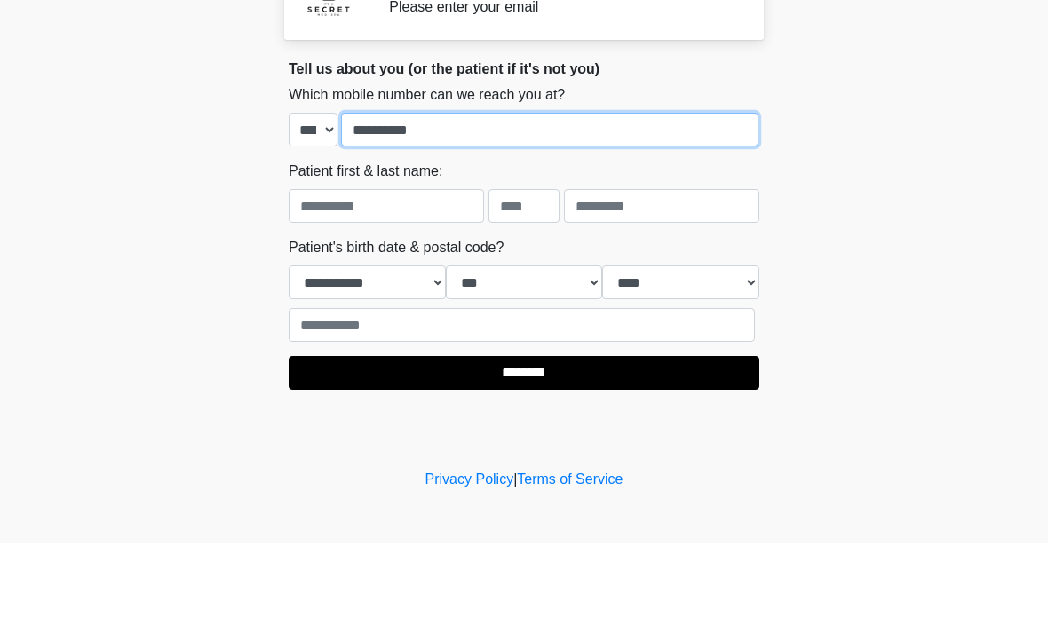
type input "**********"
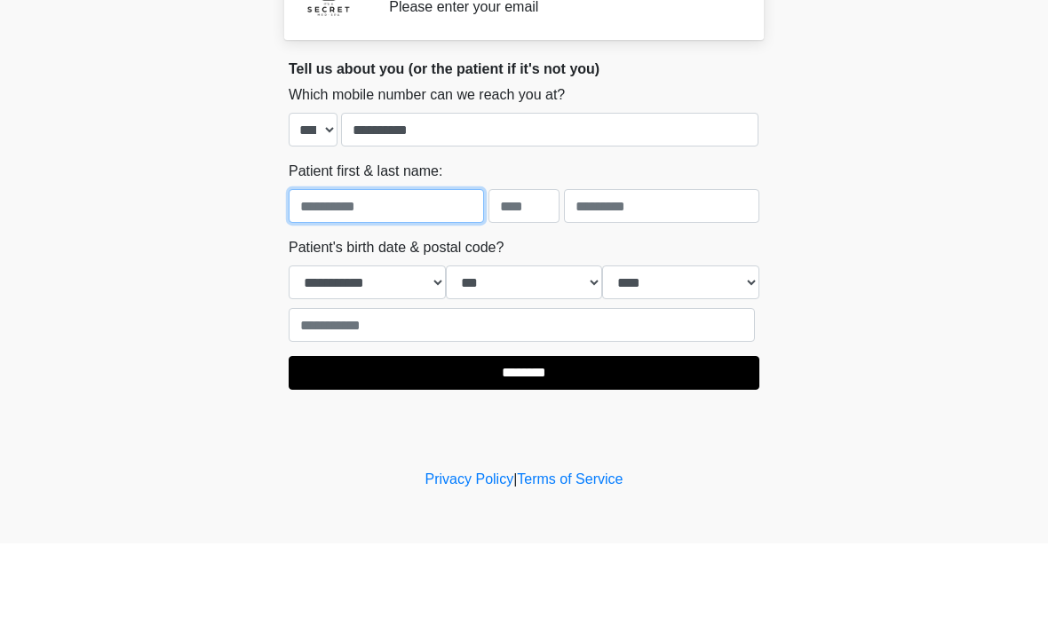
click at [395, 279] on input "text" at bounding box center [386, 296] width 195 height 34
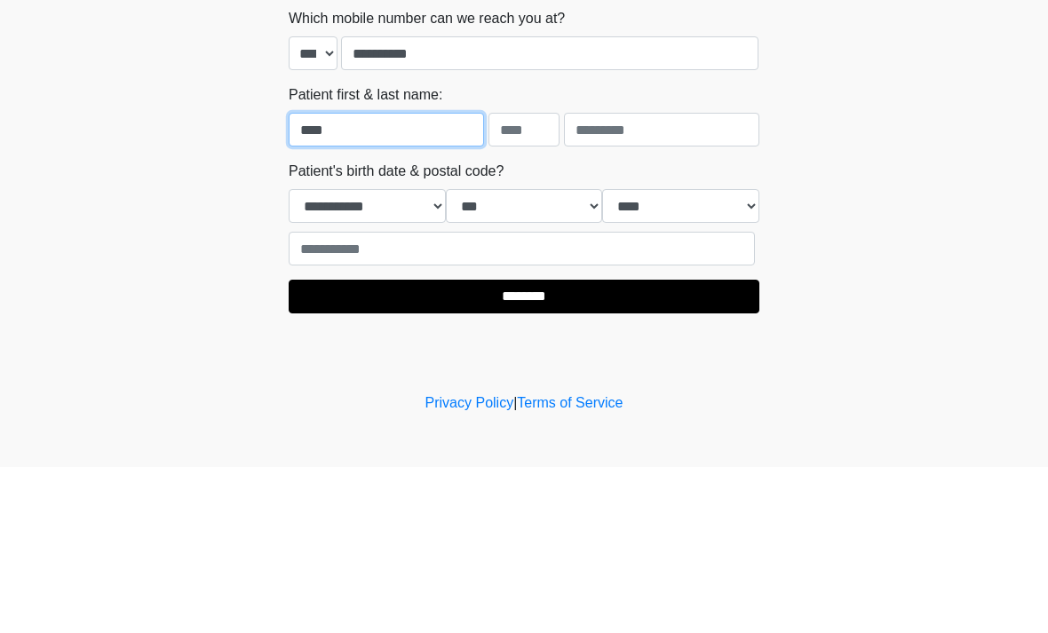
type input "****"
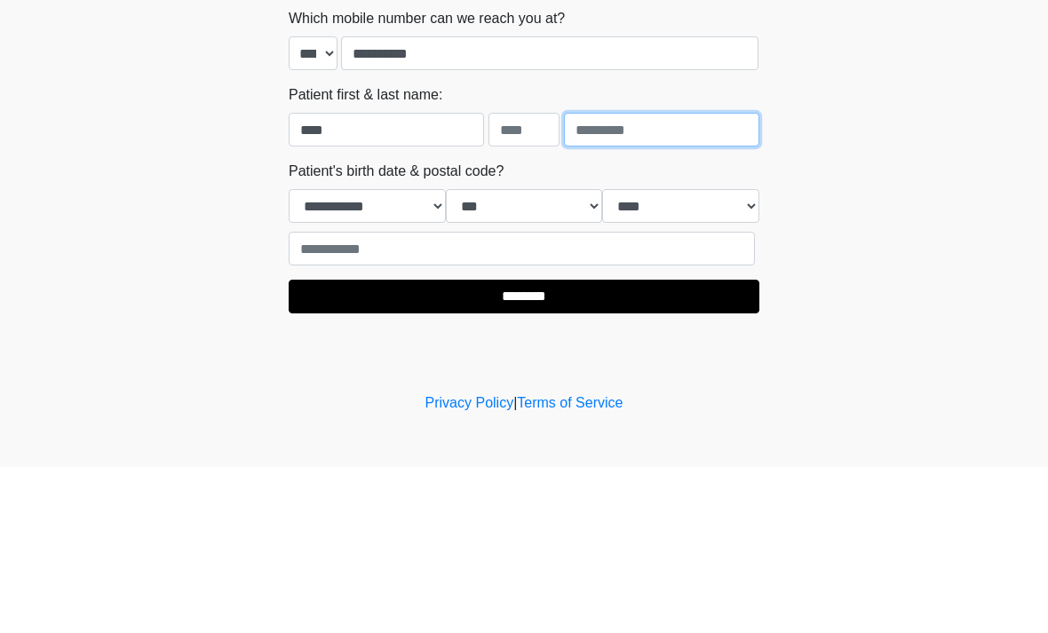
click at [627, 279] on input "text" at bounding box center [661, 296] width 195 height 34
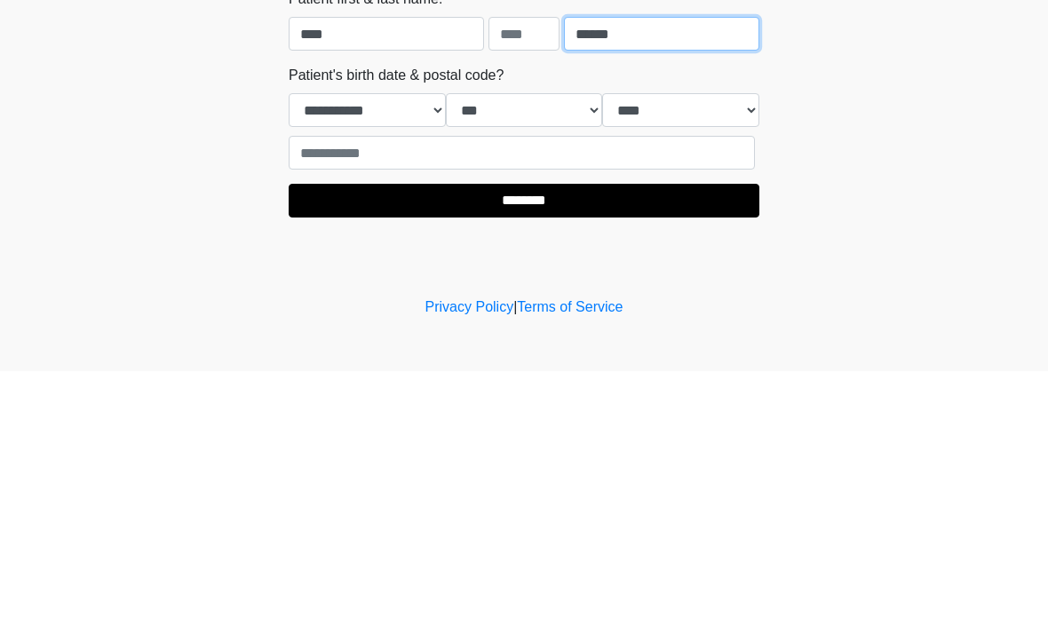
type input "******"
click at [427, 355] on select "**********" at bounding box center [367, 372] width 157 height 34
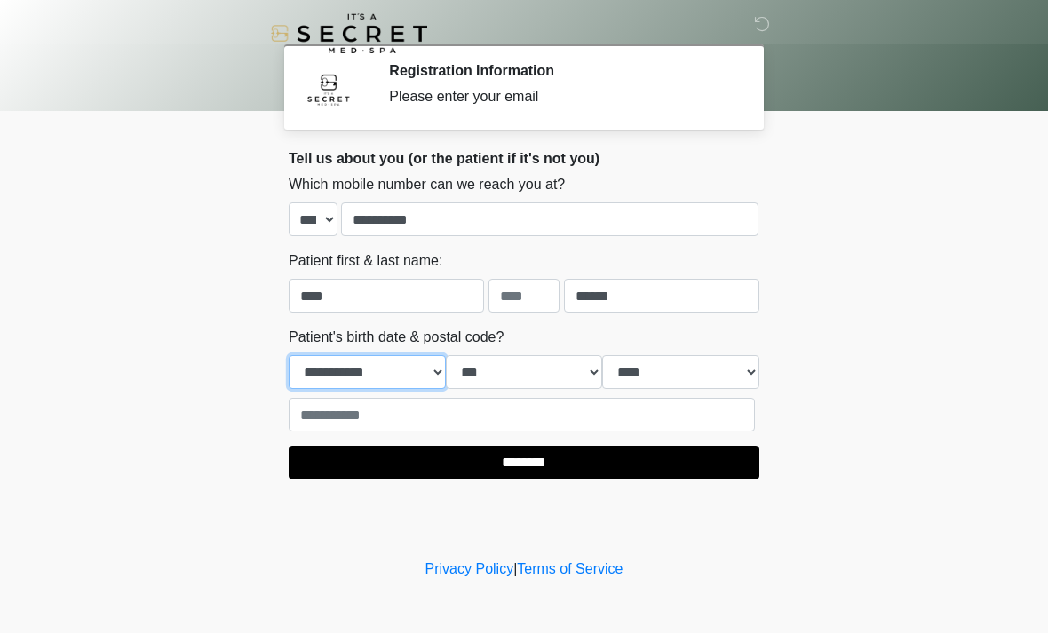
select select "**"
click at [580, 371] on select "*** * * * * * * * * * ** ** ** ** ** ** ** ** ** ** ** ** ** ** ** ** ** ** ** …" at bounding box center [524, 372] width 157 height 34
select select "*"
click at [748, 374] on select "**** **** **** **** **** **** **** **** **** **** **** **** **** **** **** ****…" at bounding box center [680, 372] width 157 height 34
select select "****"
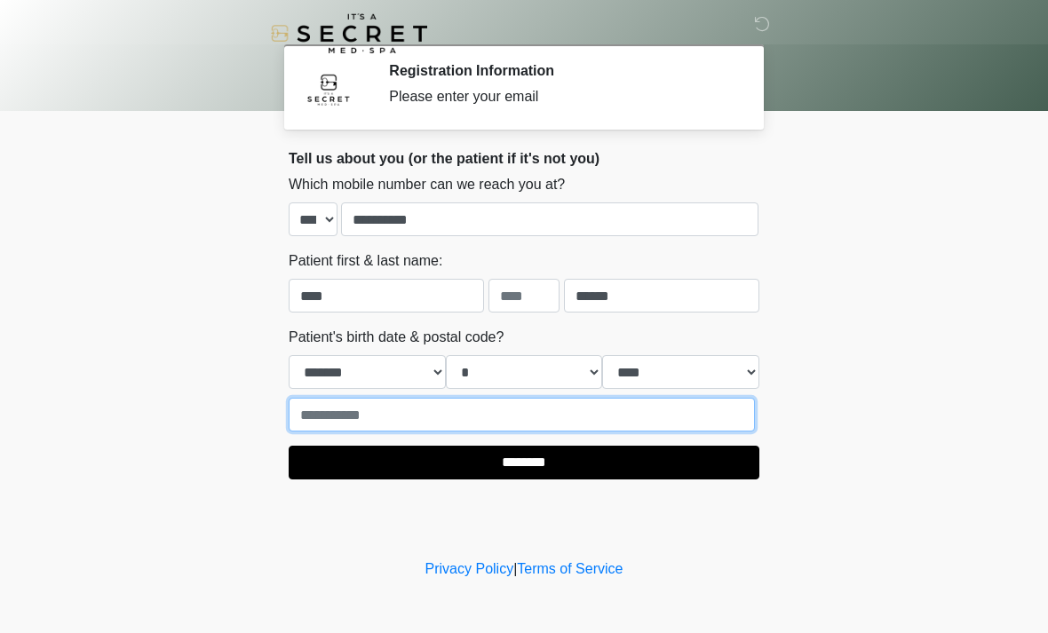
click at [369, 419] on input "text" at bounding box center [522, 415] width 466 height 34
type input "*****"
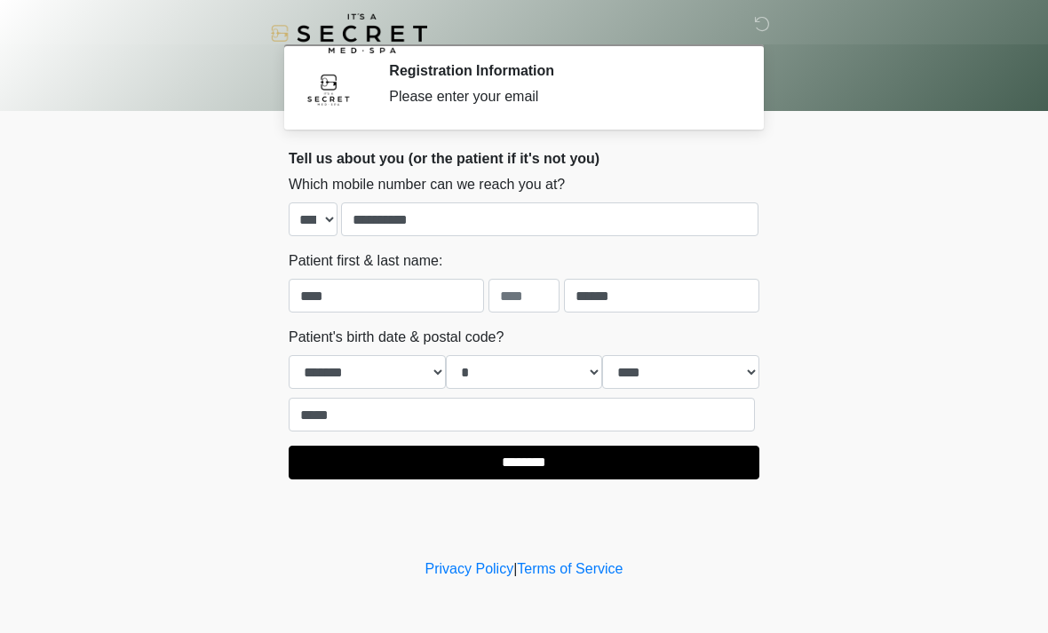
click at [527, 466] on input "********" at bounding box center [524, 463] width 471 height 34
